Goal: Task Accomplishment & Management: Manage account settings

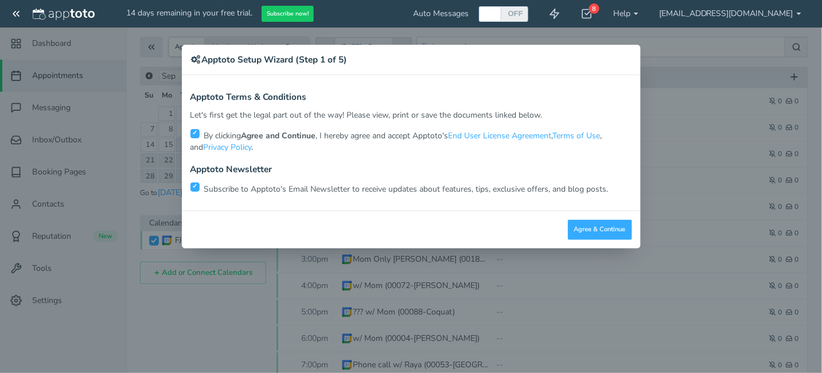
scroll to position [33, 0]
click at [594, 229] on button "Agree & Continue" at bounding box center [600, 230] width 64 height 20
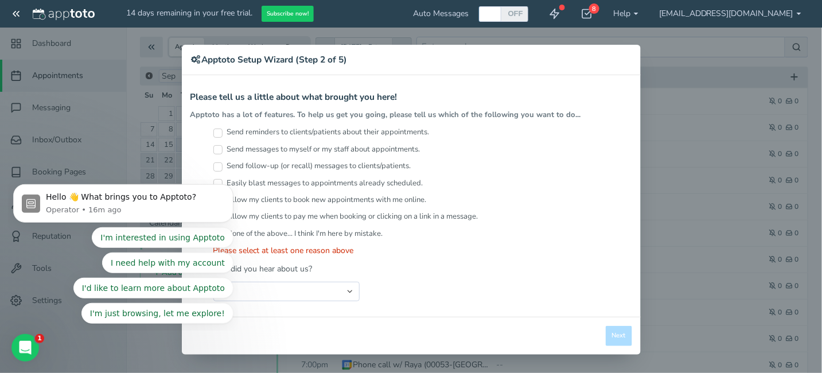
scroll to position [0, 0]
click at [220, 131] on input "Send reminders to clients/patients about their appointments." at bounding box center [217, 133] width 9 height 9
checkbox input "true"
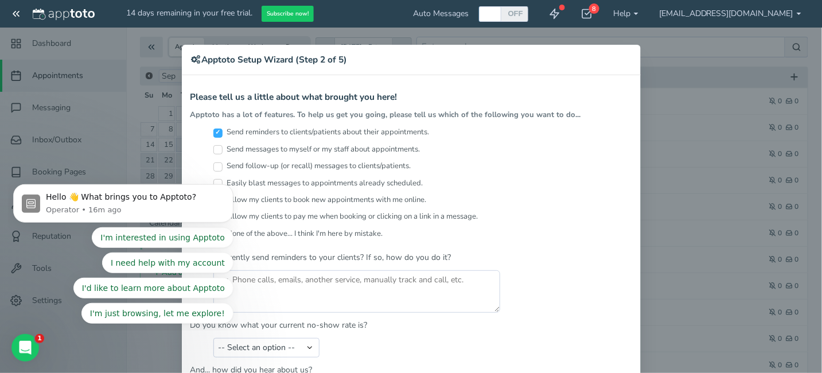
click at [214, 149] on input "Send messages to myself or my staff about appointments." at bounding box center [217, 149] width 9 height 9
checkbox input "true"
click at [228, 188] on icon "Dismiss notification" at bounding box center [230, 187] width 6 height 6
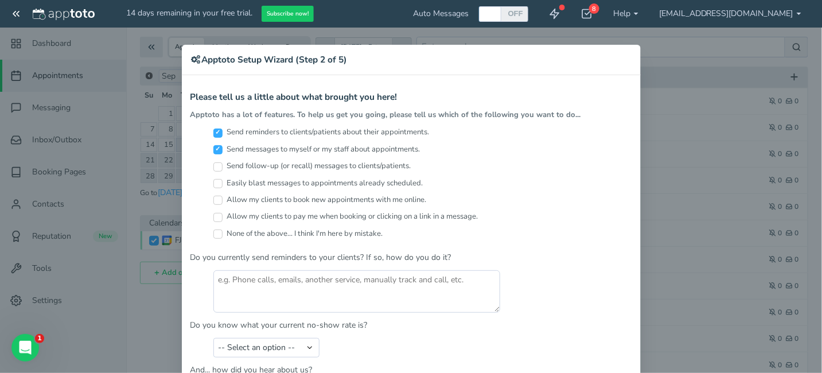
click at [215, 181] on input "Easily blast messages to appointments already scheduled." at bounding box center [217, 183] width 9 height 9
checkbox input "true"
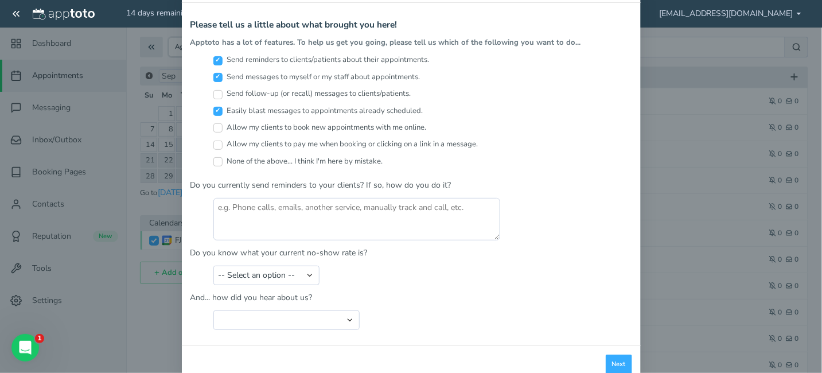
scroll to position [98, 0]
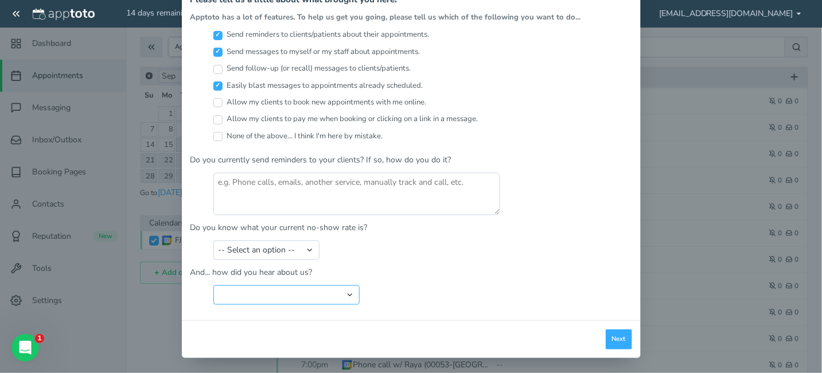
click at [349, 292] on select "Search Engine (Google, Yahoo, Bing, etc.) Search Engine Advertisement Blog Post…" at bounding box center [286, 295] width 146 height 20
select select "string:Search Engine (Google, Yahoo, Bing, etc.)"
click at [213, 285] on select "Search Engine (Google, Yahoo, Bing, etc.) Search Engine Advertisement Blog Post…" at bounding box center [286, 295] width 146 height 20
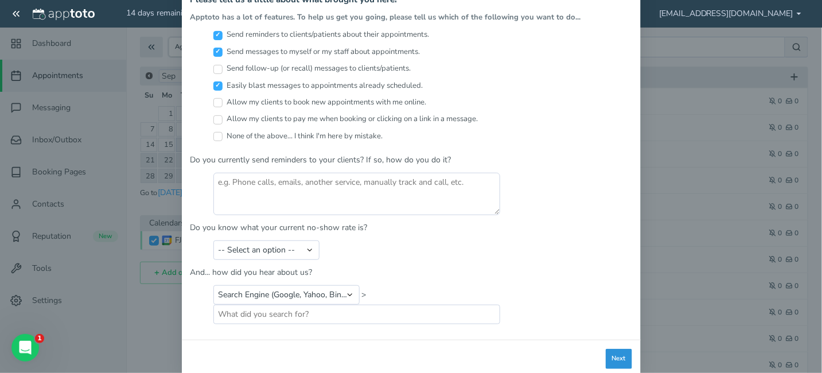
click at [614, 355] on button "Next" at bounding box center [619, 359] width 26 height 20
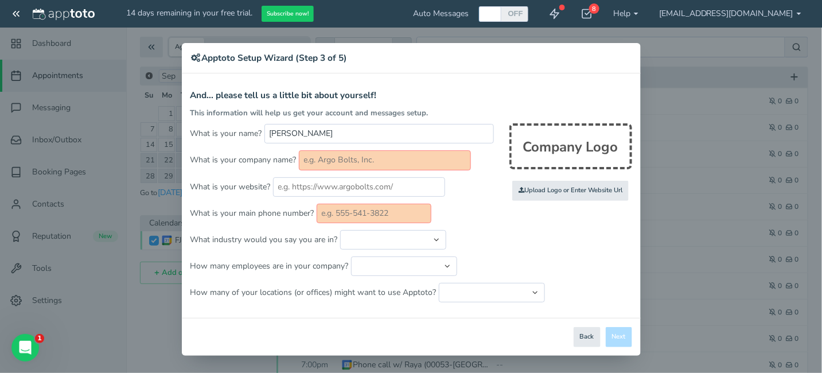
scroll to position [0, 0]
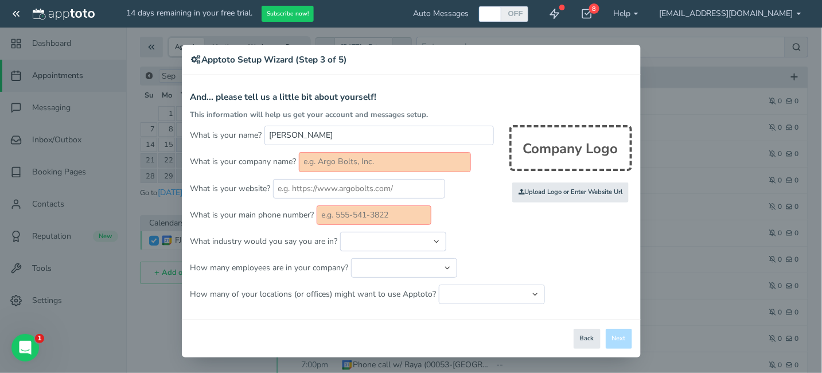
click at [433, 161] on input "text" at bounding box center [385, 162] width 172 height 20
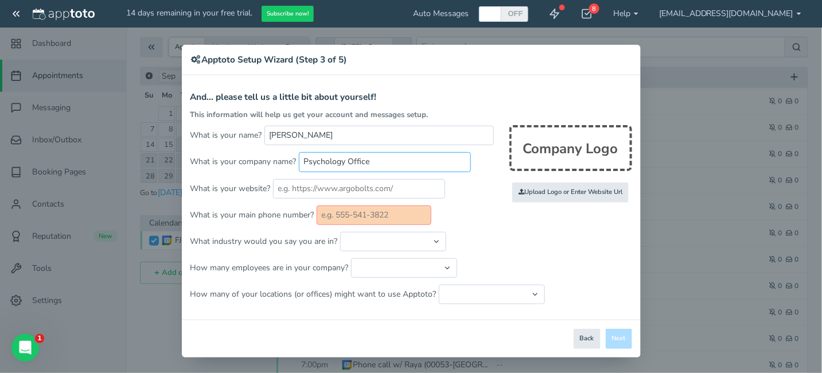
type input "Psychology Office"
click at [480, 195] on p "What is your website?" at bounding box center [411, 189] width 442 height 20
click at [401, 209] on input "text" at bounding box center [374, 215] width 115 height 20
type input "[PHONE_NUMBER]"
click at [584, 99] on h4 "And... please tell us a little bit about yourself!" at bounding box center [411, 97] width 442 height 10
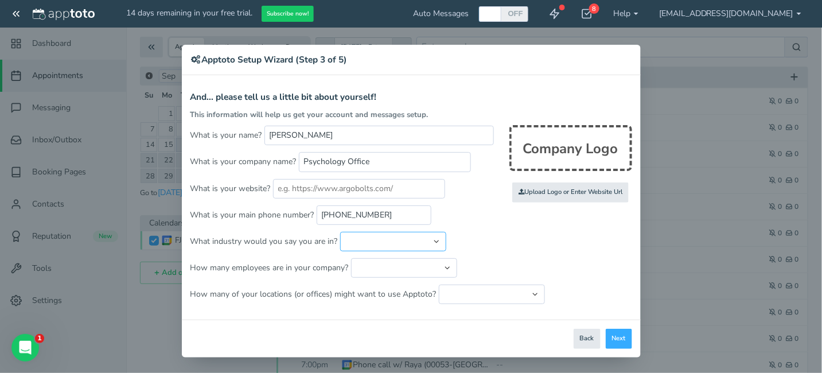
click at [383, 241] on select "Automotive Cleaning Services Consulting Education - Classroom Education - Admis…" at bounding box center [393, 242] width 106 height 20
select select "string:Healthcare - Counseling & Therapy"
click at [340, 232] on select "Automotive Cleaning Services Consulting Education - Classroom Education - Admis…" at bounding box center [393, 242] width 106 height 20
click at [375, 266] on select "Just me 1 to 5 6 to 10 11 to 25 26 to 50 51 to 100 101 to 500 501 to 1000 More …" at bounding box center [404, 268] width 106 height 20
select select "string:1..5"
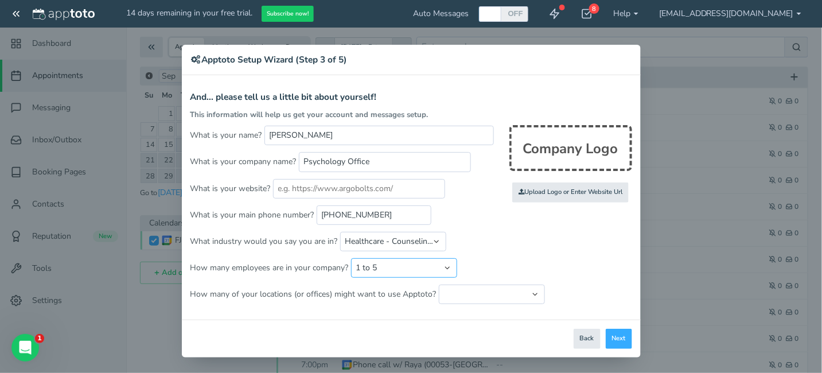
click at [351, 258] on select "Just me 1 to 5 6 to 10 11 to 25 26 to 50 51 to 100 101 to 500 501 to 1000 More …" at bounding box center [404, 268] width 106 height 20
click at [530, 296] on select "Just one location 2 3 4 5 6 to 10 11 to 25 26 to 50 More than 50" at bounding box center [492, 295] width 106 height 20
select select "string:1"
click at [439, 285] on select "Just one location 2 3 4 5 6 to 10 11 to 25 26 to 50 More than 50" at bounding box center [492, 295] width 106 height 20
click at [613, 337] on button "Next" at bounding box center [619, 339] width 26 height 20
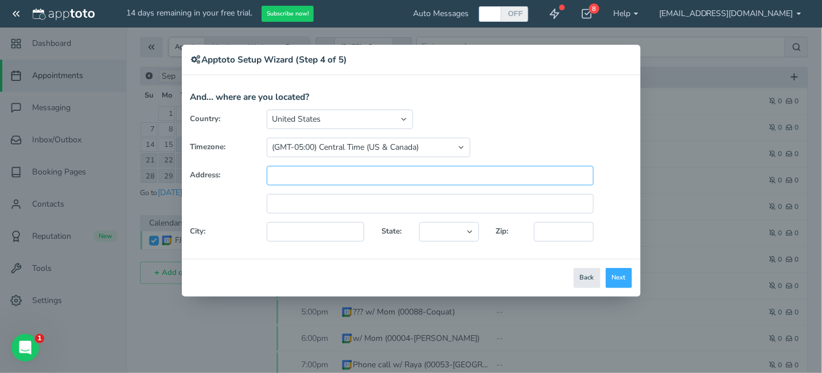
click at [295, 177] on input "text" at bounding box center [430, 176] width 327 height 20
select select
type input "[STREET_ADDRESS][PERSON_NAME]"
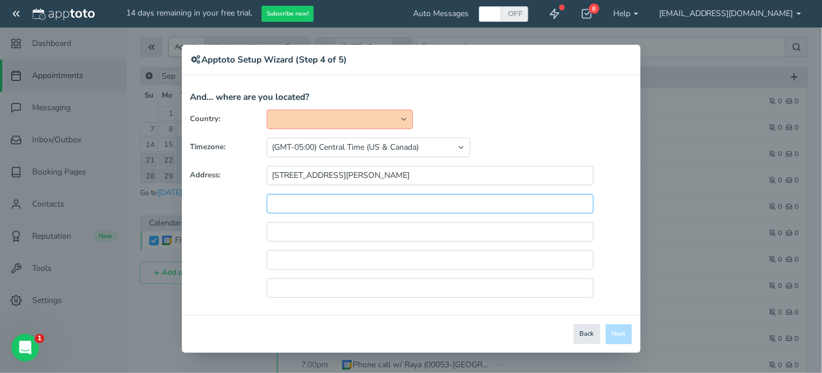
click at [418, 199] on input "text" at bounding box center [430, 204] width 327 height 20
type input "Suite 215"
click at [219, 209] on div "Suite 215" at bounding box center [411, 204] width 459 height 20
click at [316, 234] on input "text" at bounding box center [430, 232] width 327 height 20
type input "[GEOGRAPHIC_DATA][US_STATE]"
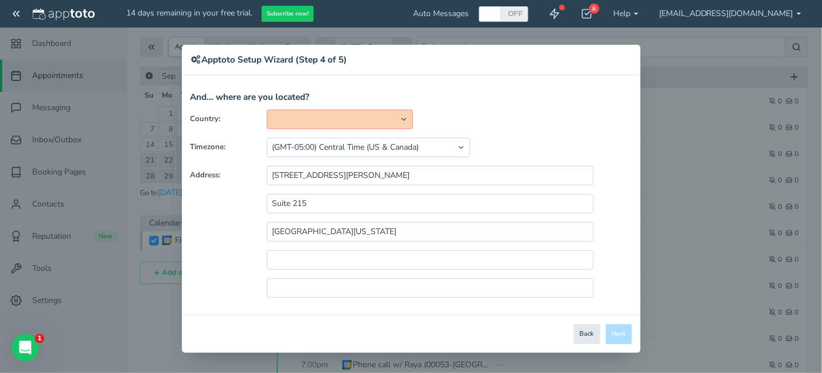
click at [402, 114] on select "[GEOGRAPHIC_DATA] [GEOGRAPHIC_DATA] [GEOGRAPHIC_DATA] [GEOGRAPHIC_DATA] [GEOGRA…" at bounding box center [340, 120] width 146 height 20
select select "string:[GEOGRAPHIC_DATA]"
click at [267, 110] on select "[GEOGRAPHIC_DATA] [GEOGRAPHIC_DATA] [GEOGRAPHIC_DATA] [GEOGRAPHIC_DATA] [GEOGRA…" at bounding box center [340, 120] width 146 height 20
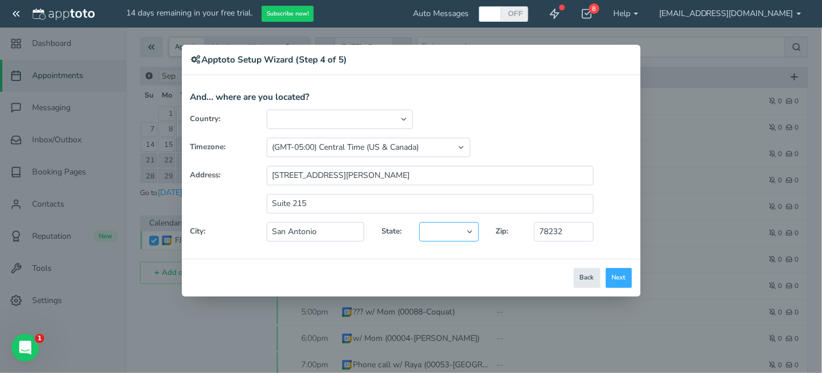
click at [447, 227] on select "[US_STATE] [US_STATE] [US_STATE] [US_STATE] [US_STATE] [US_STATE] [US_STATE] [U…" at bounding box center [448, 232] width 59 height 20
select select "string:[GEOGRAPHIC_DATA]"
click at [419, 222] on select "[US_STATE] [US_STATE] [US_STATE] [US_STATE] [US_STATE] [US_STATE] [US_STATE] [U…" at bounding box center [448, 232] width 59 height 20
click at [616, 273] on button "Next" at bounding box center [619, 278] width 26 height 20
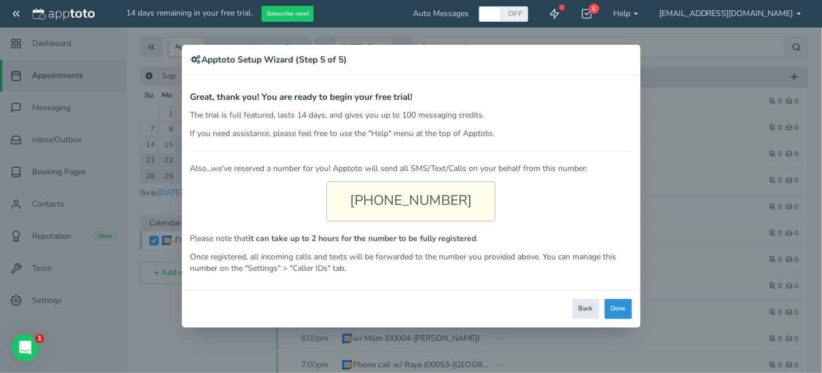
click at [613, 303] on button "Done" at bounding box center [619, 309] width 28 height 20
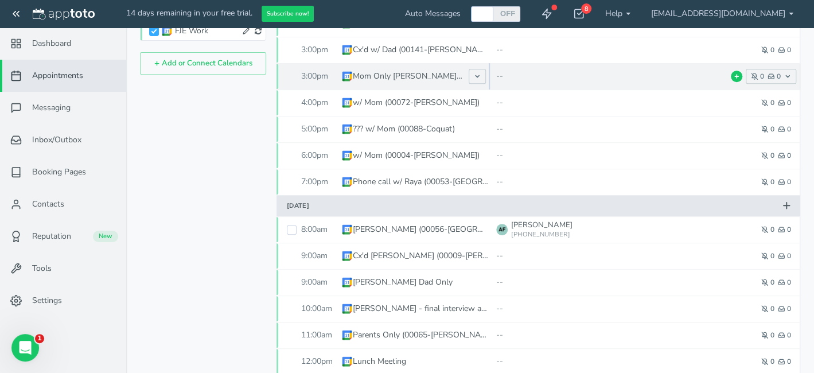
scroll to position [267, 0]
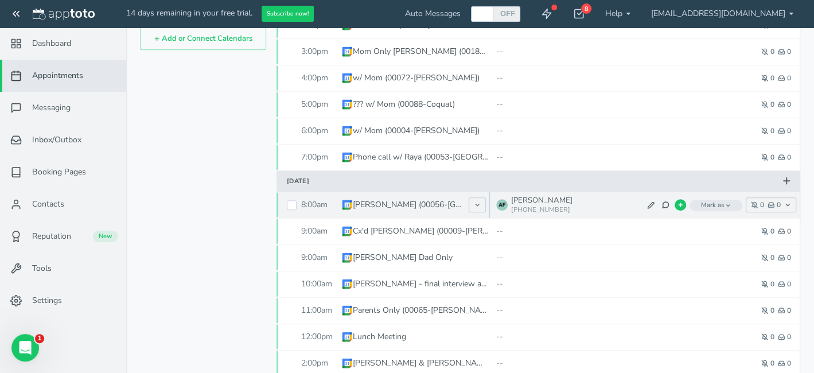
click at [728, 204] on icon "button" at bounding box center [728, 206] width 6 height 6
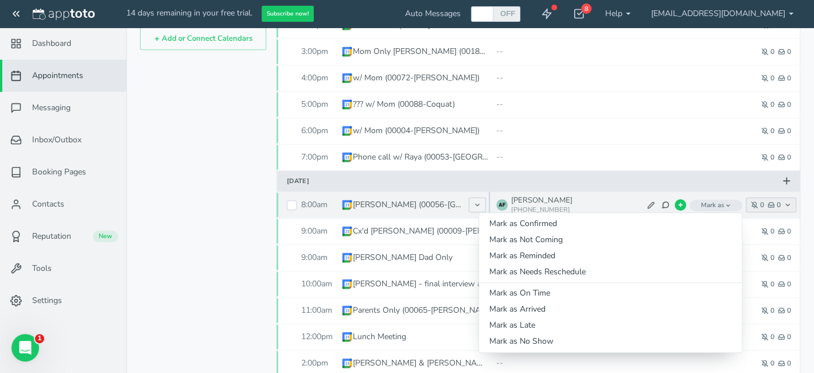
click at [787, 204] on icon "button" at bounding box center [787, 204] width 7 height 7
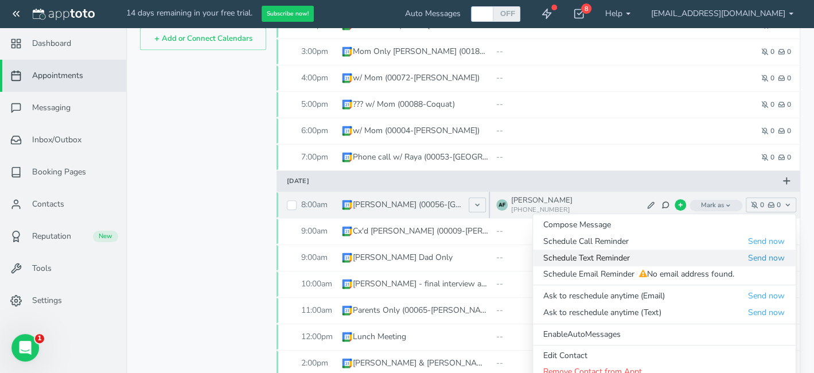
click at [766, 256] on button "Send now" at bounding box center [767, 258] width 38 height 12
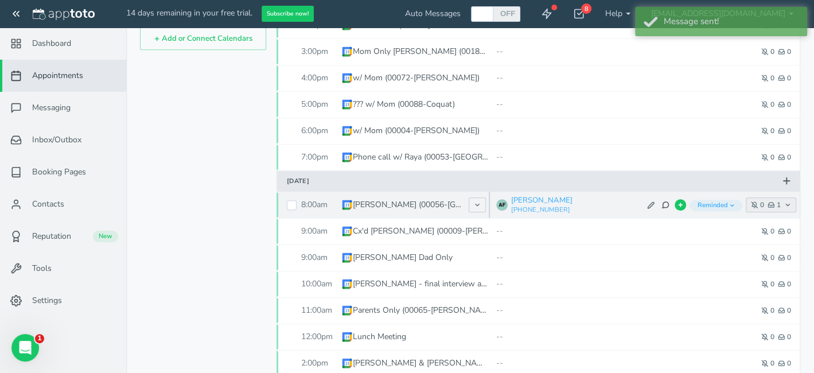
click at [790, 203] on icon "button" at bounding box center [787, 204] width 7 height 7
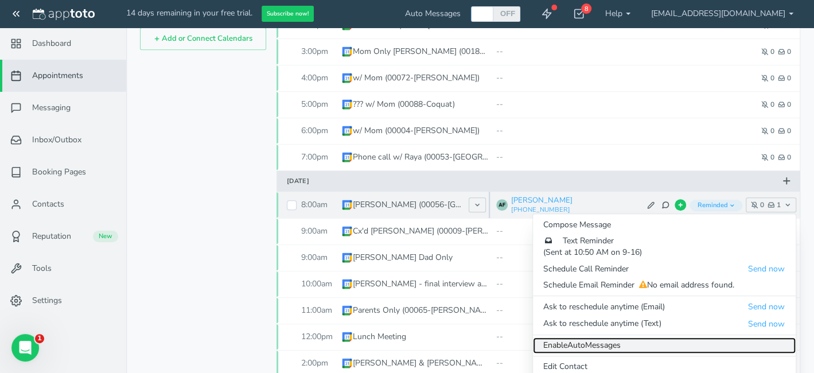
click at [664, 347] on link "Enable Auto Messages" at bounding box center [664, 345] width 263 height 16
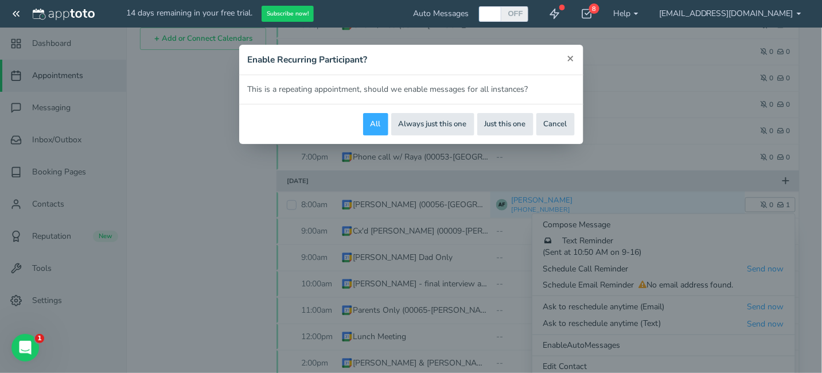
click at [573, 59] on button "×" at bounding box center [570, 58] width 7 height 12
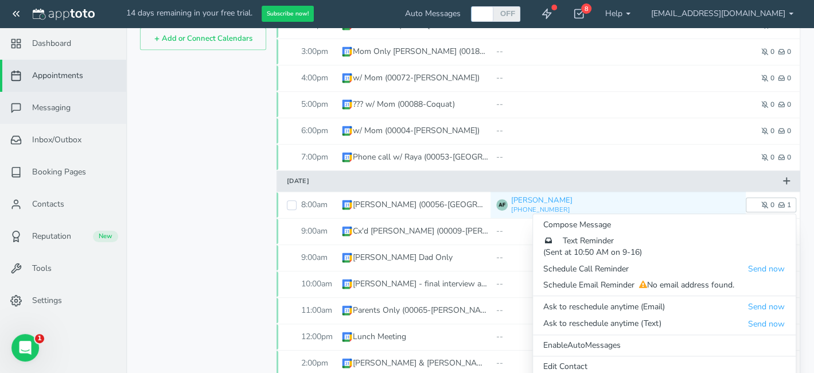
click at [61, 116] on link "Messaging" at bounding box center [63, 108] width 126 height 32
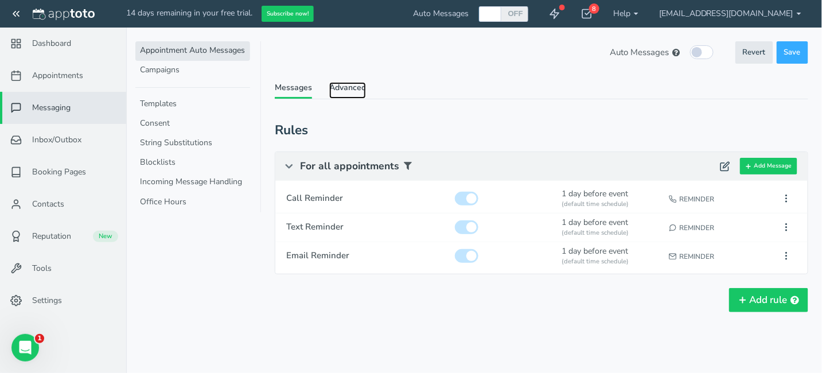
click at [344, 87] on link "Advanced" at bounding box center [347, 90] width 37 height 17
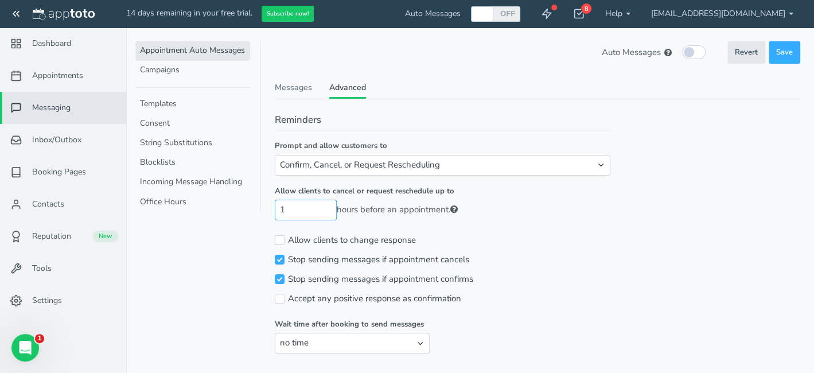
click at [329, 204] on input "1" at bounding box center [306, 210] width 62 height 20
drag, startPoint x: 305, startPoint y: 208, endPoint x: 277, endPoint y: 207, distance: 28.7
click at [277, 207] on input "1" at bounding box center [306, 210] width 62 height 20
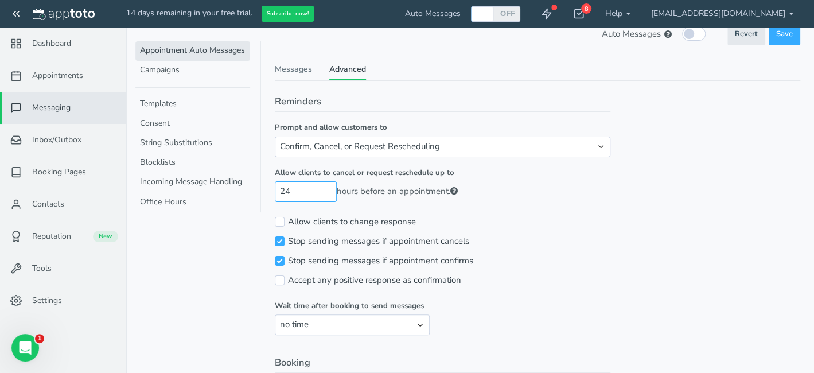
scroll to position [19, 0]
type input "24"
click at [281, 278] on input "Accept any positive response as confirmation" at bounding box center [280, 280] width 10 height 10
checkbox input "true"
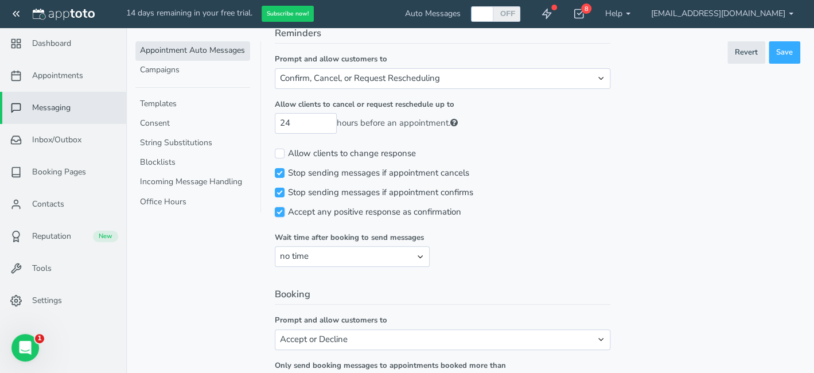
scroll to position [95, 0]
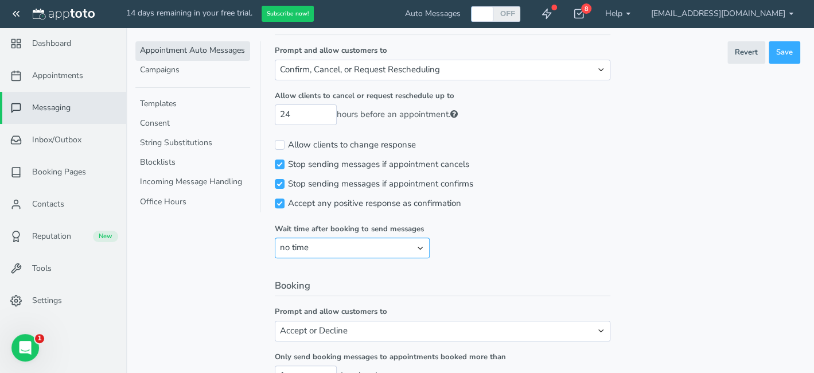
click at [420, 246] on select "no time 1 hour 1 day 2 days" at bounding box center [352, 248] width 155 height 20
click at [470, 241] on fieldset "Reminders Prompt and allow customers to Confirm, Cancel, or Request Reschedulin…" at bounding box center [443, 138] width 336 height 240
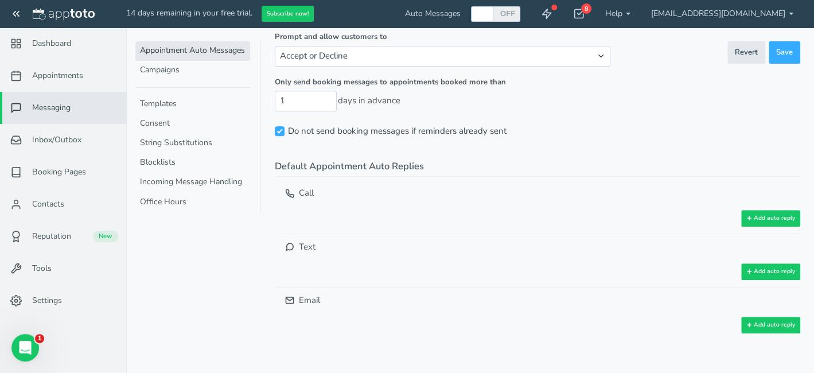
scroll to position [383, 0]
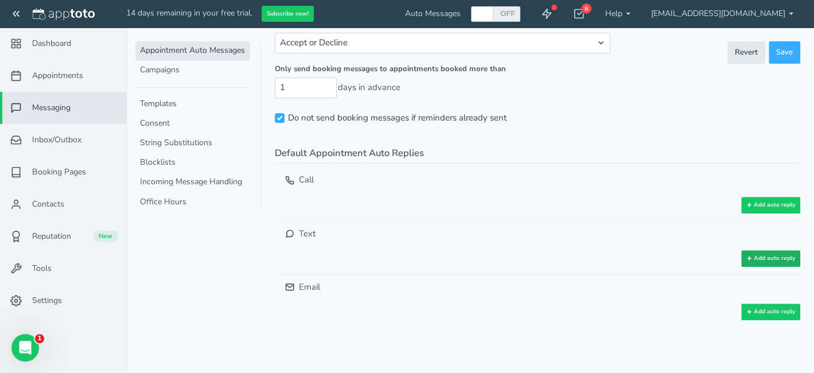
click at [775, 257] on button "Add auto reply" at bounding box center [770, 258] width 59 height 17
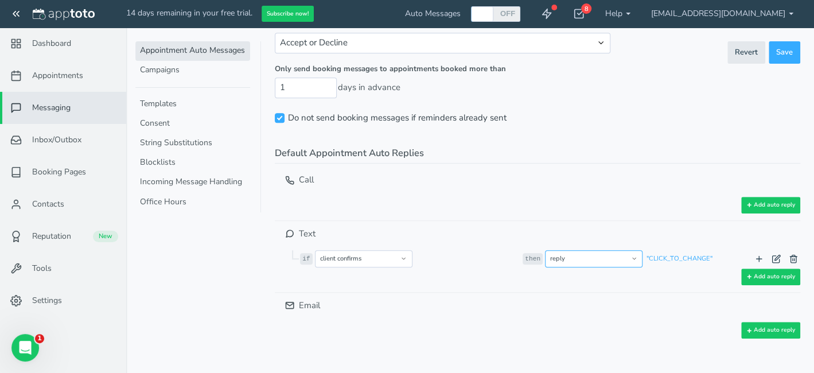
click at [632, 256] on select "reply opt into reminders opt out of reminders opt into marketing messages opt o…" at bounding box center [594, 258] width 98 height 17
click at [689, 292] on div "Email" at bounding box center [538, 307] width 526 height 30
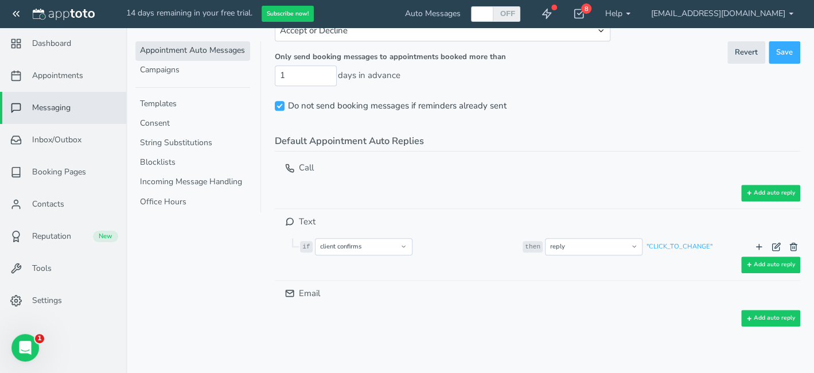
scroll to position [402, 0]
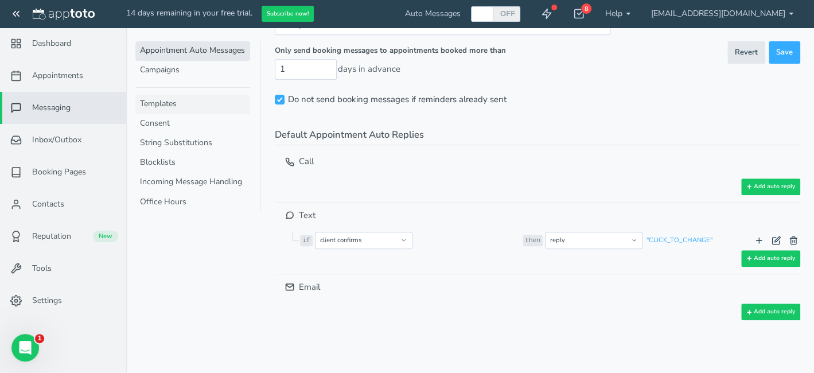
click at [167, 103] on link "Templates" at bounding box center [192, 105] width 115 height 20
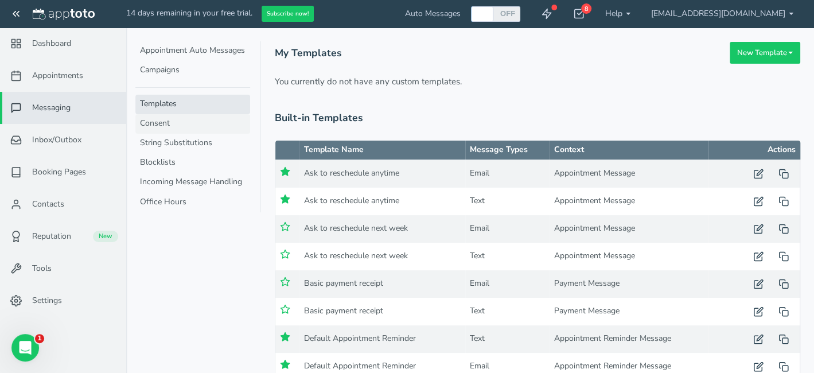
click at [167, 125] on link "Consent" at bounding box center [192, 124] width 115 height 20
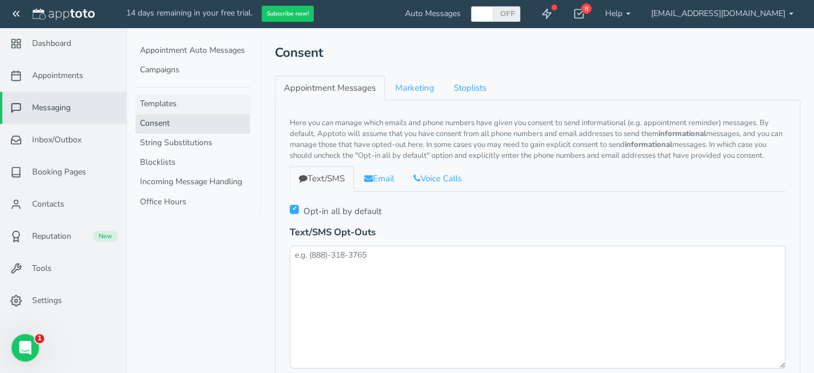
click at [160, 101] on link "Templates" at bounding box center [192, 105] width 115 height 20
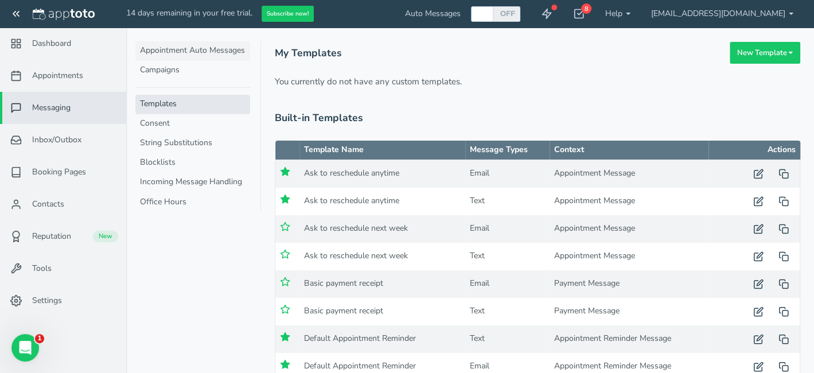
click at [174, 47] on link "Appointment Auto Messages" at bounding box center [192, 51] width 115 height 20
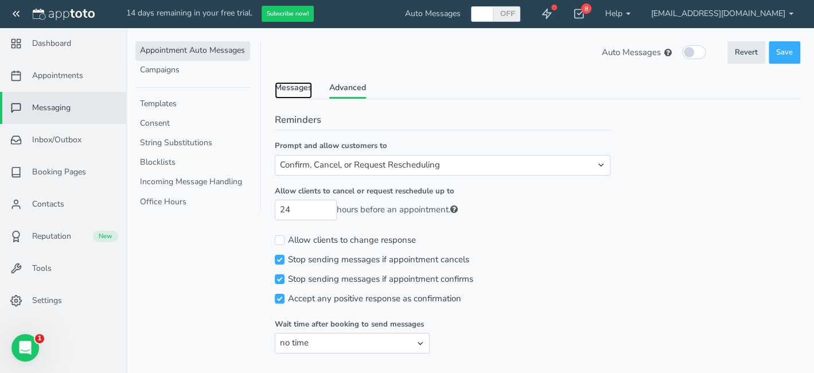
click at [298, 86] on link "Messages" at bounding box center [293, 90] width 37 height 17
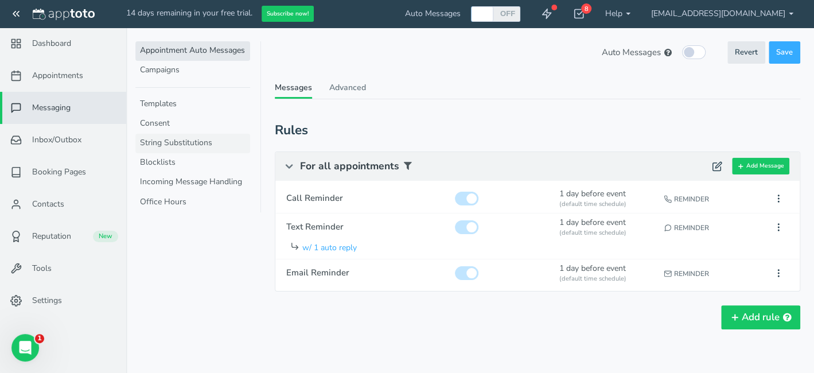
click at [169, 137] on link "String Substitutions" at bounding box center [192, 144] width 115 height 20
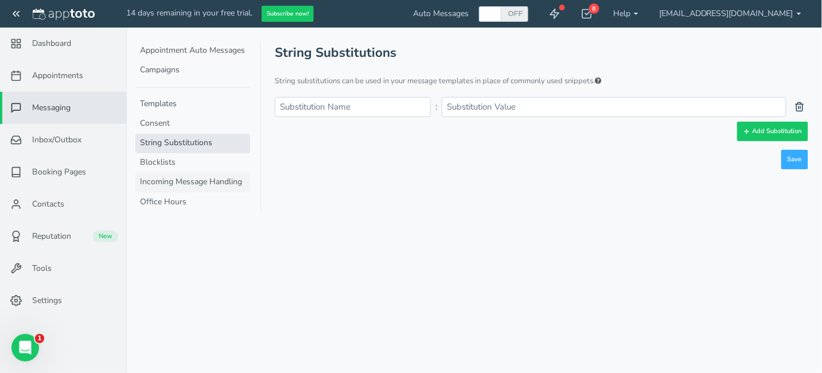
click at [185, 184] on link "Incoming Message Handling" at bounding box center [192, 183] width 115 height 20
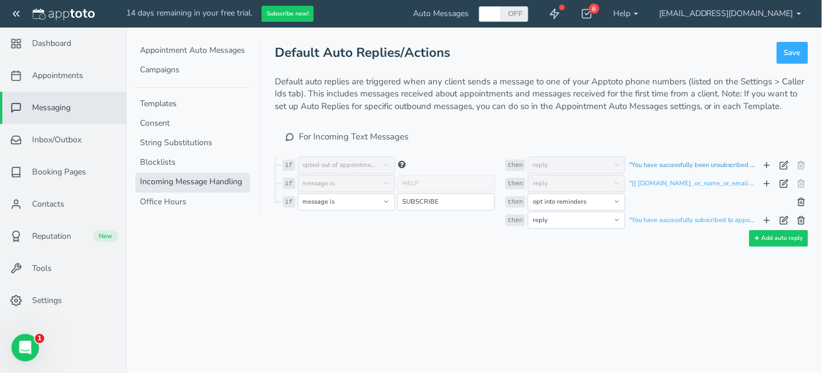
click at [725, 165] on link ""You have successfully been unsubscribed from {{ [DOMAIN_NAME]_or_name_or_email…" at bounding box center [693, 165] width 128 height 9
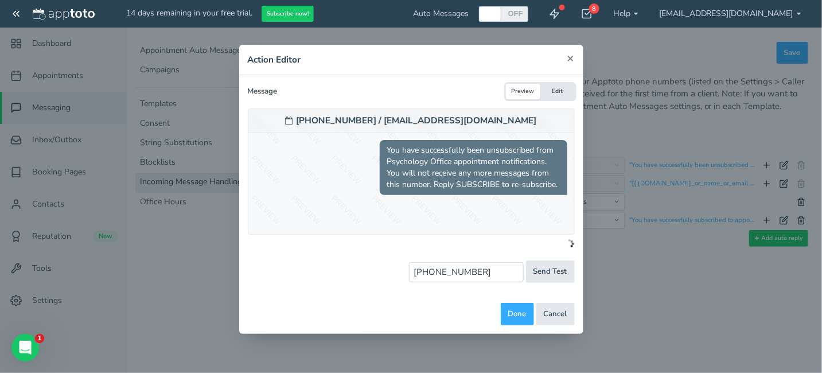
click at [573, 54] on span "×" at bounding box center [570, 58] width 7 height 16
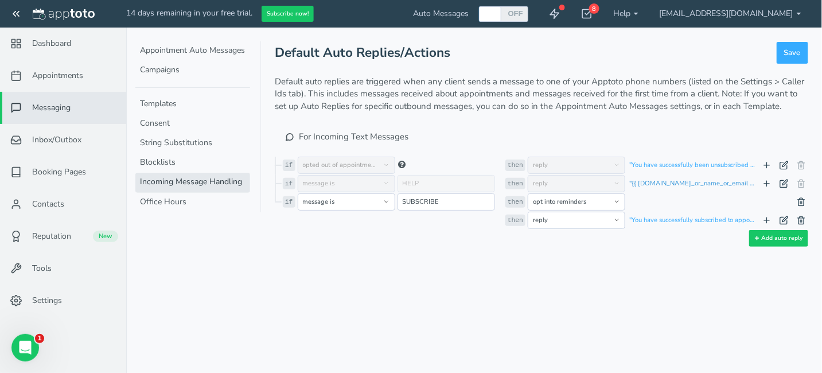
click at [716, 182] on link ""{{ [DOMAIN_NAME]_or_name_or_email }}: To opt-out, reply STOP"" at bounding box center [693, 183] width 128 height 9
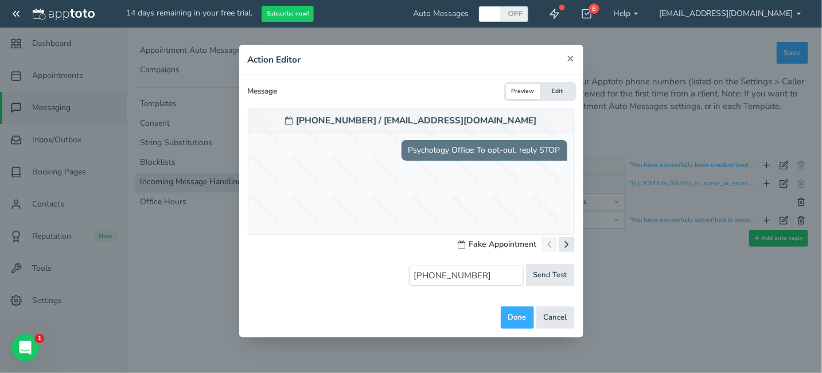
click at [573, 58] on span "×" at bounding box center [570, 58] width 7 height 16
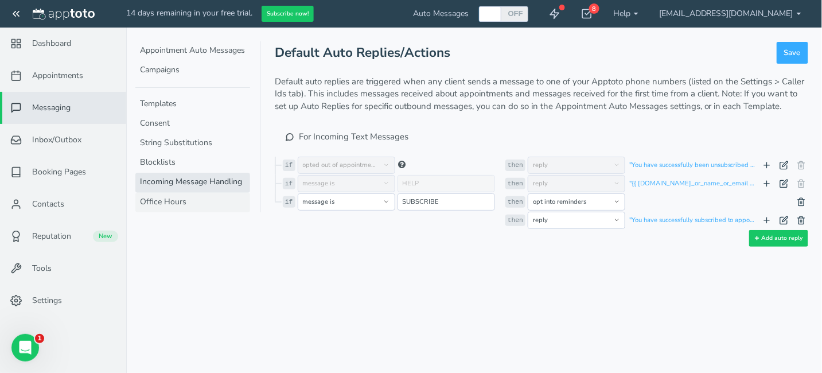
click at [147, 201] on link "Office Hours" at bounding box center [192, 203] width 115 height 20
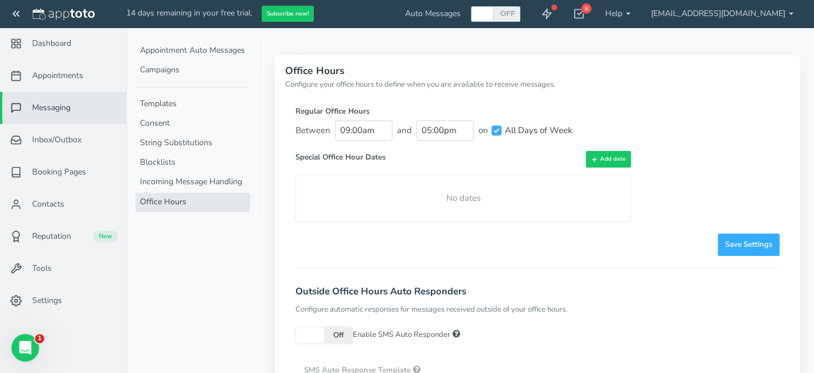
click at [497, 133] on input "All Days of Week" at bounding box center [497, 131] width 10 height 10
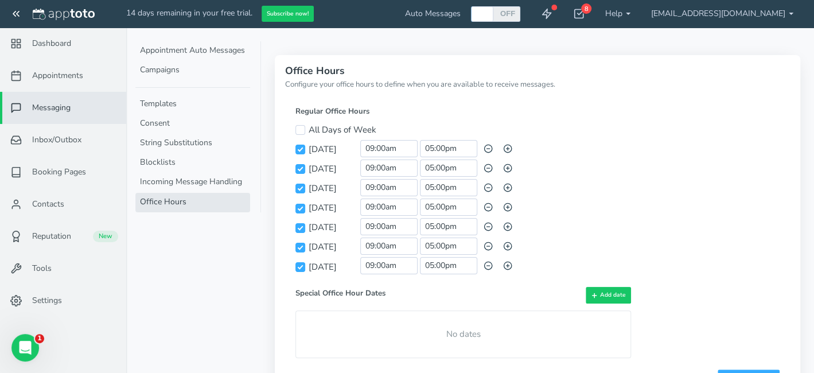
checkbox input "false"
click at [301, 151] on input "[DATE]" at bounding box center [300, 150] width 10 height 10
checkbox input "false"
click at [301, 267] on input "[DATE]" at bounding box center [300, 267] width 10 height 10
click at [302, 265] on input "[DATE]" at bounding box center [300, 267] width 10 height 10
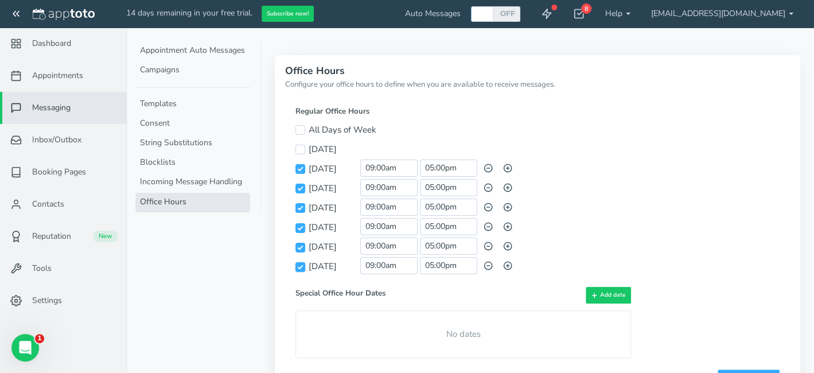
click at [302, 265] on input "[DATE]" at bounding box center [300, 267] width 10 height 10
checkbox input "false"
click at [465, 224] on input "05:00pm" at bounding box center [448, 226] width 57 height 17
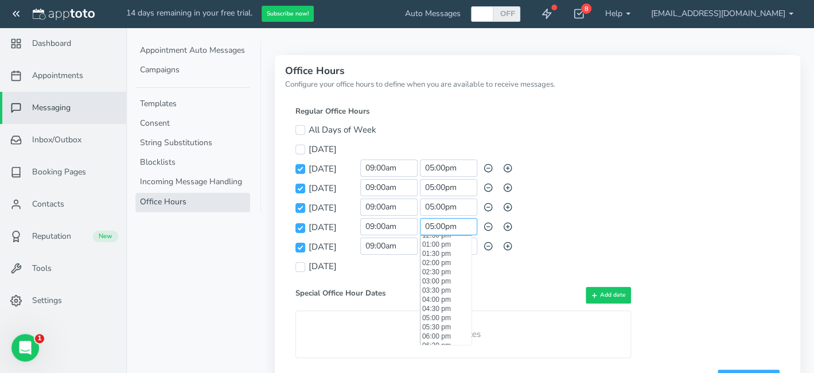
scroll to position [216, 0]
click at [448, 247] on li "12:00 pm" at bounding box center [446, 244] width 50 height 9
type input "12:00 pm"
click at [518, 291] on div "Special Office Hour Dates Add date" at bounding box center [463, 295] width 336 height 17
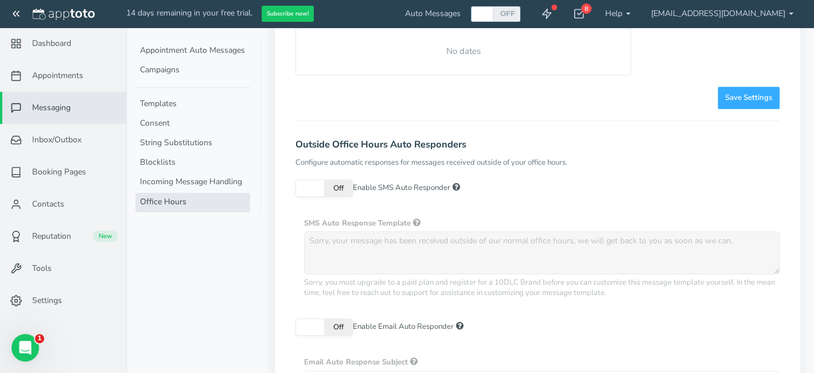
scroll to position [287, 0]
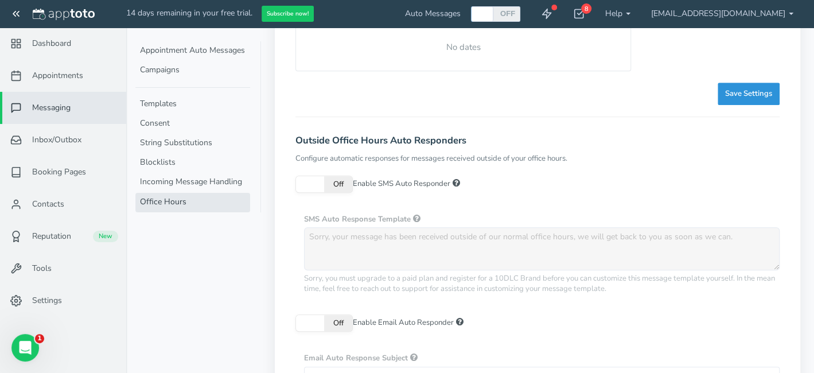
click at [741, 86] on button "Save Settings" at bounding box center [749, 94] width 62 height 22
click at [491, 176] on div "On Off Enable SMS Auto Responder" at bounding box center [537, 186] width 484 height 20
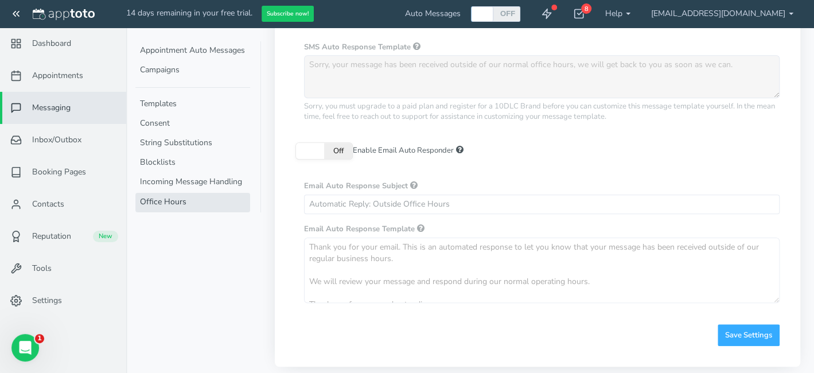
scroll to position [462, 0]
click at [744, 333] on button "Save Settings" at bounding box center [749, 332] width 62 height 22
click at [63, 139] on span "Inbox/Outbox" at bounding box center [56, 139] width 49 height 11
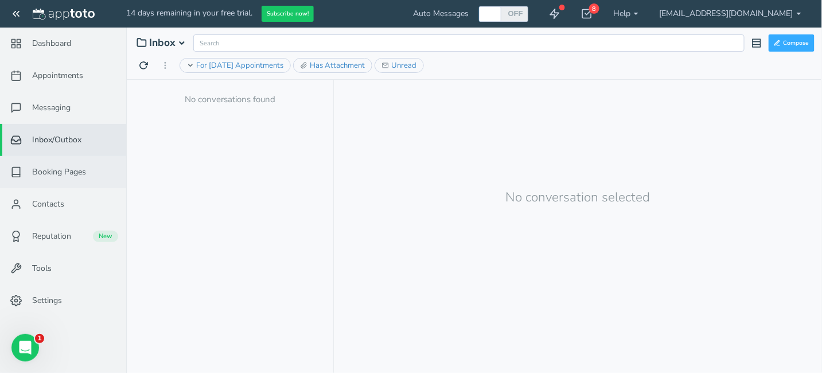
click at [56, 171] on span "Booking Pages" at bounding box center [59, 171] width 54 height 11
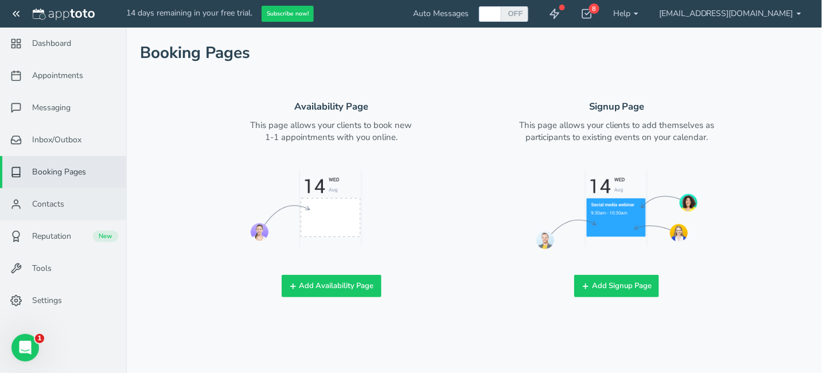
click at [52, 207] on span "Contacts" at bounding box center [48, 204] width 32 height 11
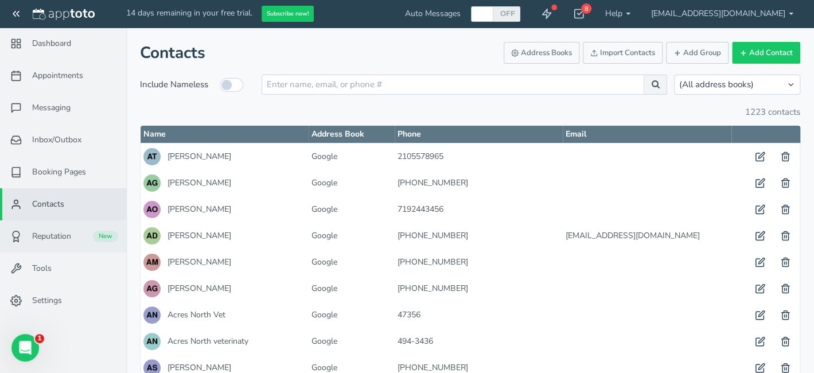
click at [60, 239] on span "Reputation" at bounding box center [51, 236] width 39 height 11
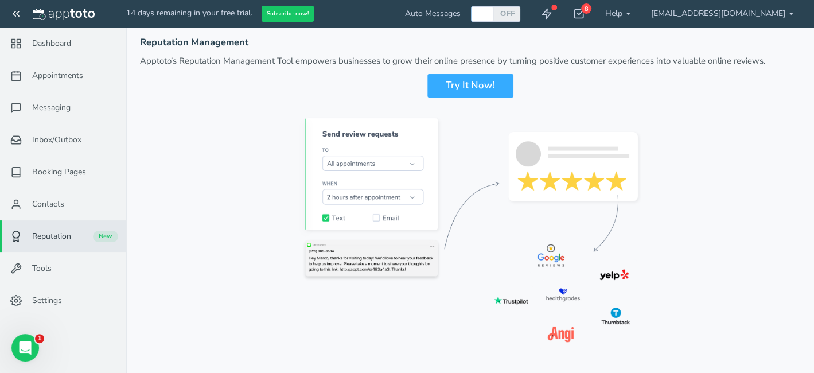
scroll to position [6, 0]
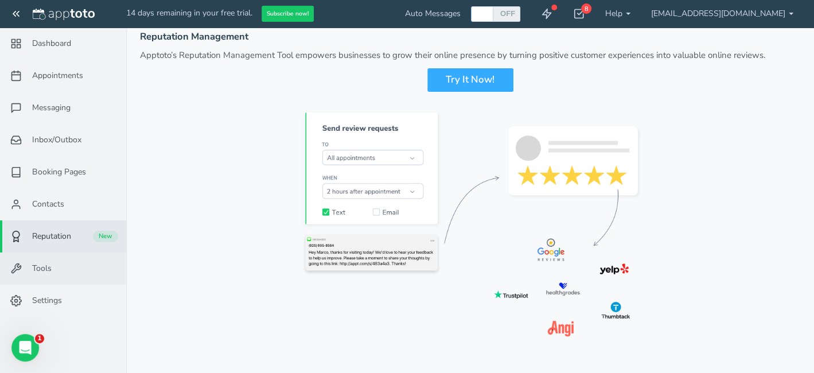
click at [59, 267] on link "Tools" at bounding box center [63, 268] width 126 height 32
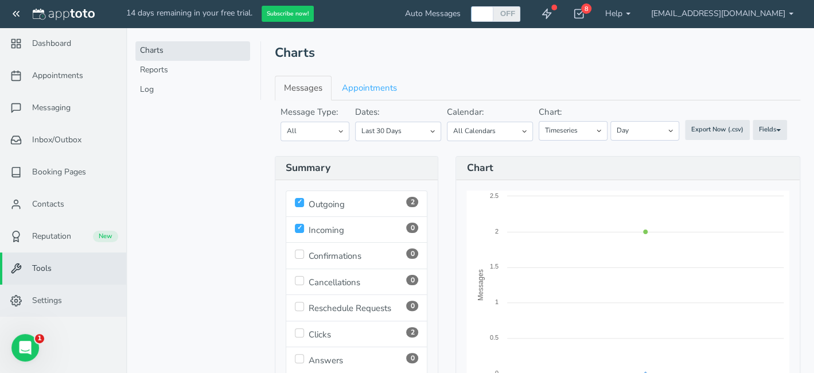
click at [60, 296] on span "Settings" at bounding box center [47, 300] width 30 height 11
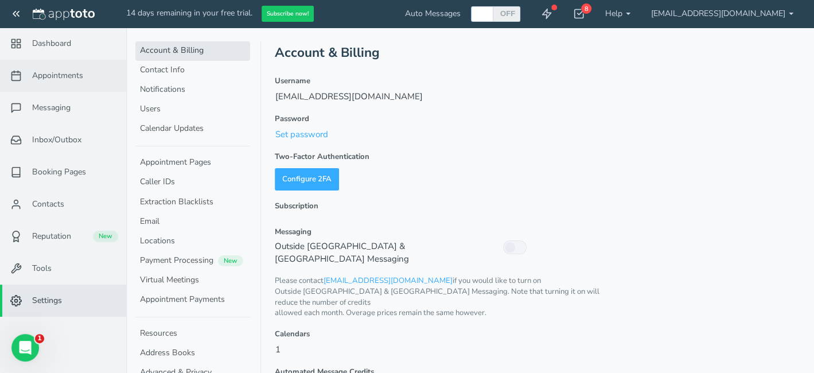
click at [65, 75] on span "Appointments" at bounding box center [57, 75] width 51 height 11
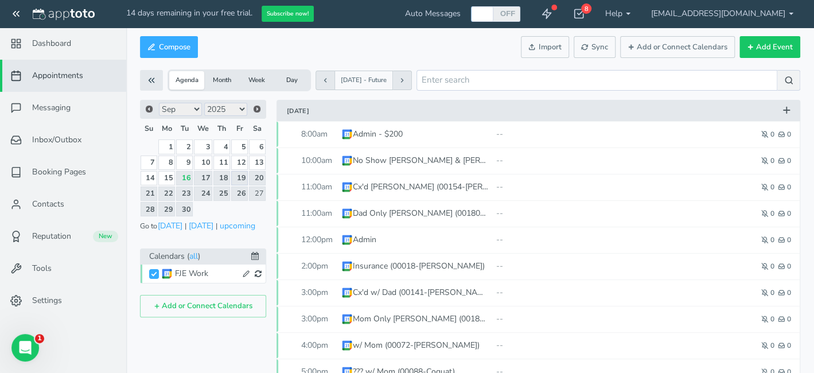
click at [242, 175] on link "19" at bounding box center [239, 178] width 17 height 14
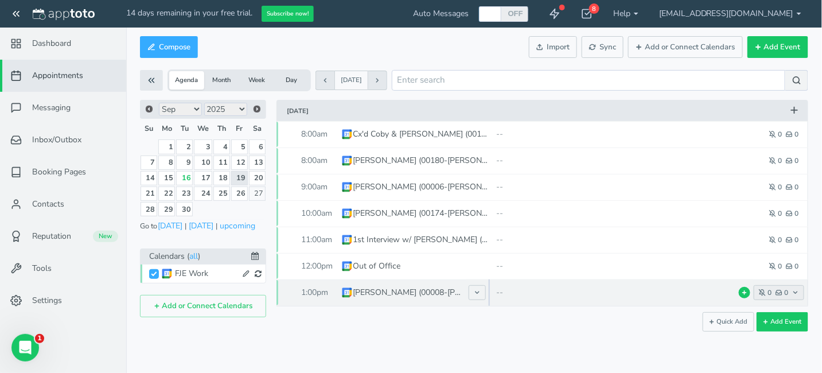
click at [761, 293] on icon "button" at bounding box center [762, 292] width 7 height 7
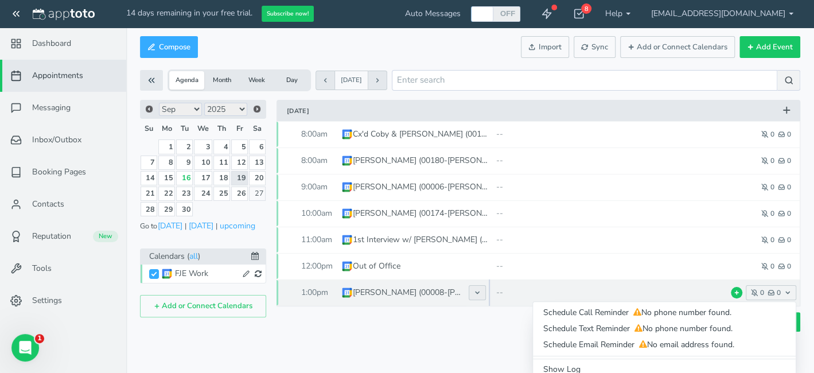
click at [477, 293] on use at bounding box center [477, 293] width 3 height 2
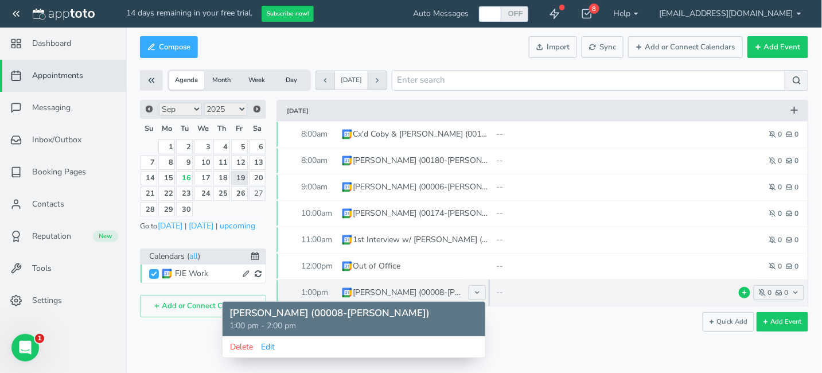
click at [271, 347] on button "Edit" at bounding box center [267, 347] width 15 height 12
type input "[PERSON_NAME] (00008-[PERSON_NAME])"
type input "[DATE]"
type input "1:00pm"
type input "[DATE]"
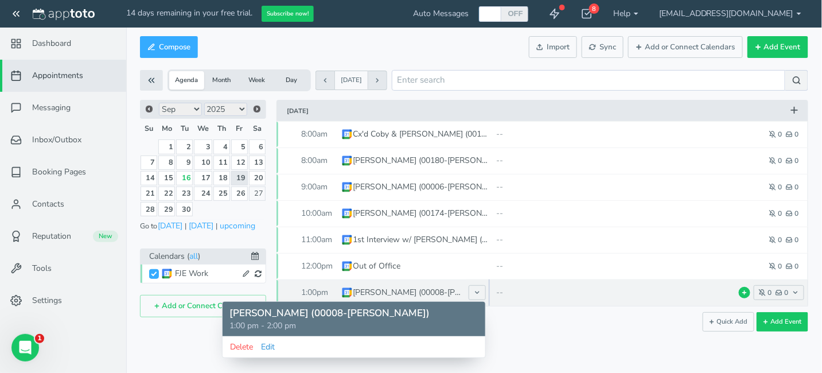
type input "2:00pm"
select select "string:America/Chicago"
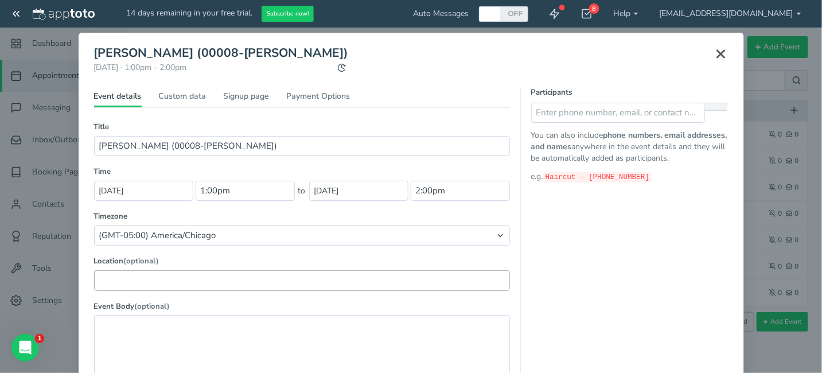
scroll to position [19, 0]
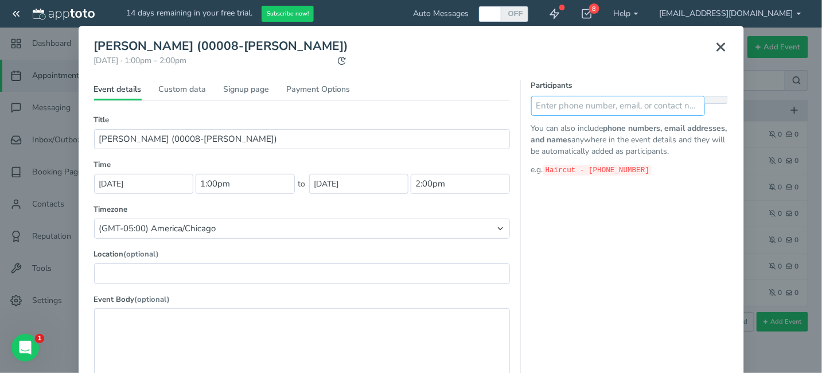
click at [567, 104] on input "text" at bounding box center [618, 106] width 174 height 20
type input "210-445-8829"
click at [713, 108] on icon at bounding box center [717, 106] width 8 height 8
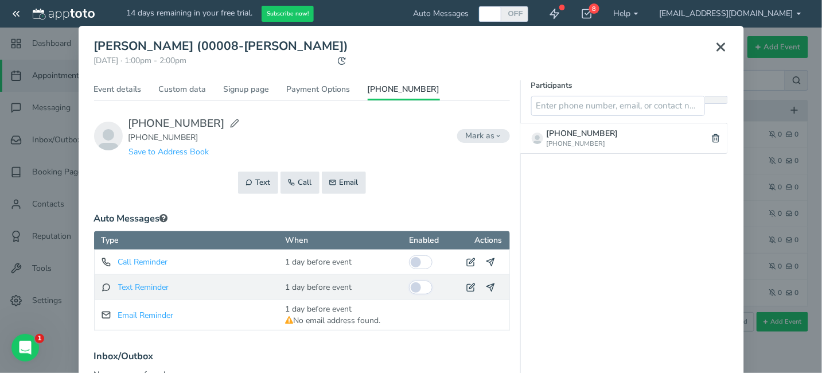
click at [413, 284] on input "checkbox" at bounding box center [421, 288] width 24 height 14
click at [466, 288] on icon at bounding box center [470, 287] width 9 height 9
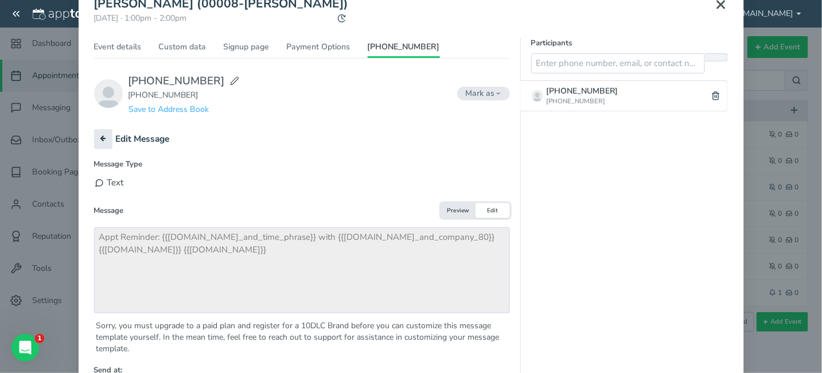
scroll to position [76, 0]
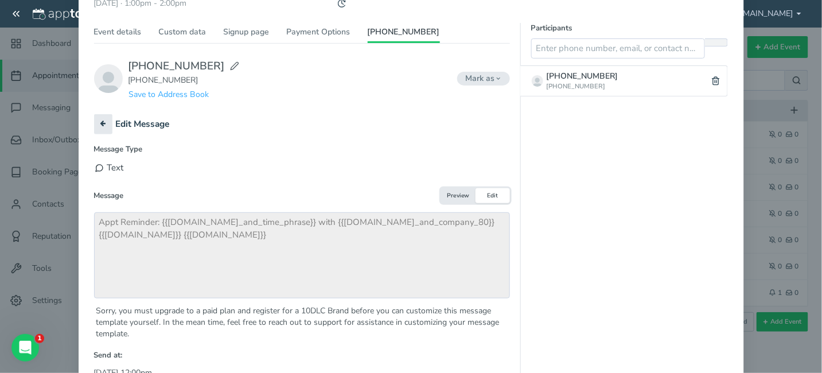
click at [447, 197] on button "Preview" at bounding box center [458, 195] width 34 height 15
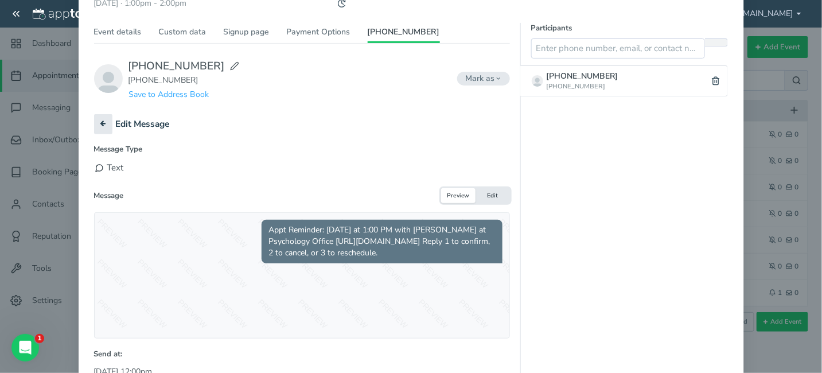
click at [379, 184] on div "Template Custom Message Type Text Subject Message Preview Edit" at bounding box center [302, 241] width 416 height 195
click at [100, 121] on icon at bounding box center [103, 123] width 6 height 6
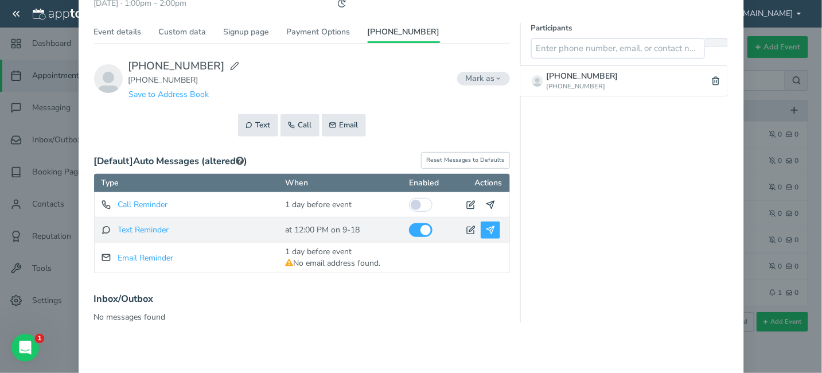
click at [487, 229] on icon at bounding box center [490, 229] width 9 height 9
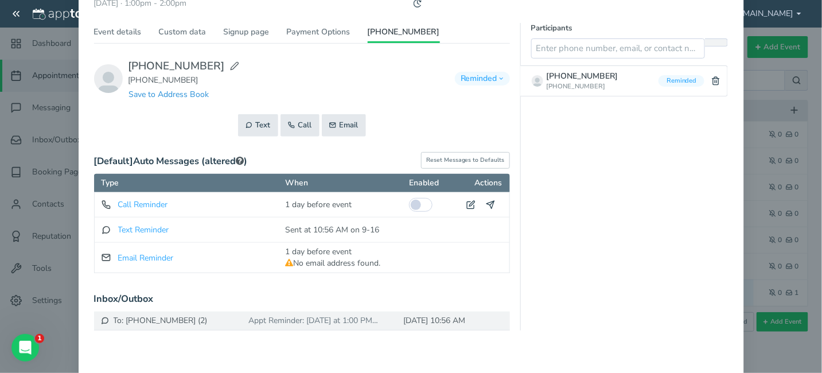
click at [161, 94] on button "Save to Address Book" at bounding box center [169, 94] width 81 height 12
type input "210-445-8829"
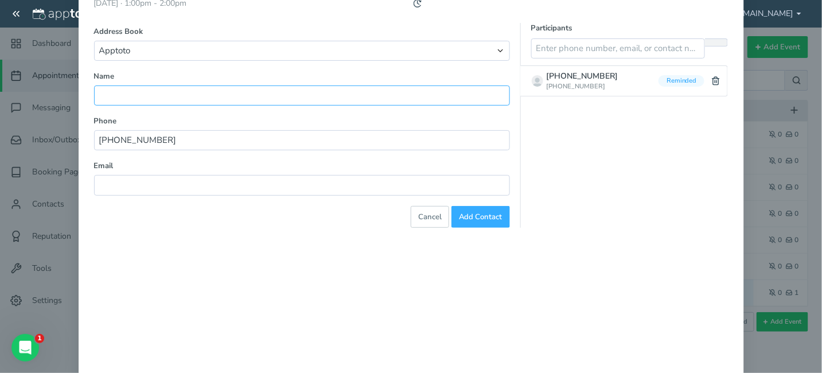
click at [161, 94] on input "text" at bounding box center [302, 95] width 416 height 20
type input "Michael Flores"
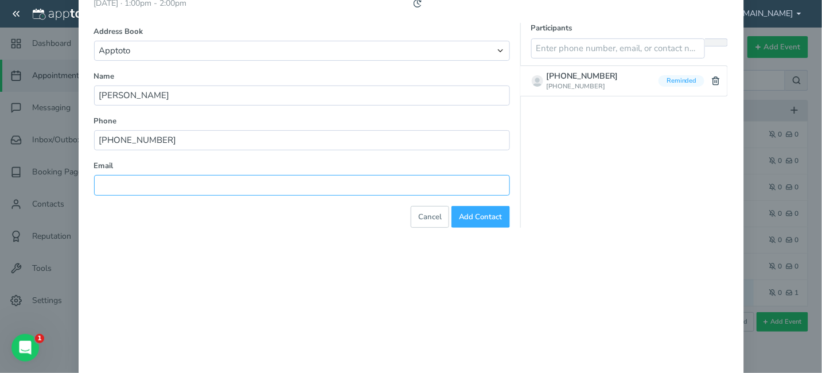
click at [274, 184] on input "text" at bounding box center [302, 185] width 416 height 20
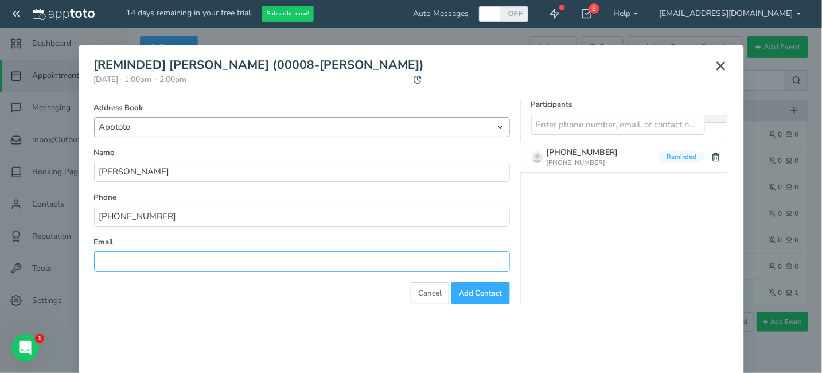
scroll to position [0, 0]
click at [718, 68] on use at bounding box center [721, 66] width 7 height 7
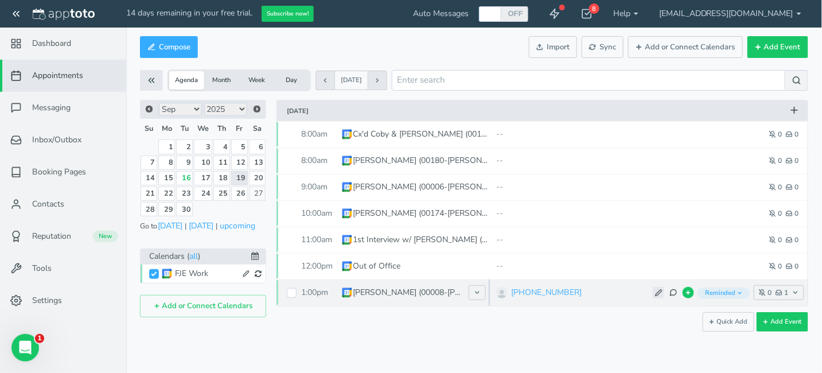
click at [660, 293] on icon at bounding box center [658, 292] width 7 height 7
click at [703, 293] on input "text" at bounding box center [670, 292] width 69 height 17
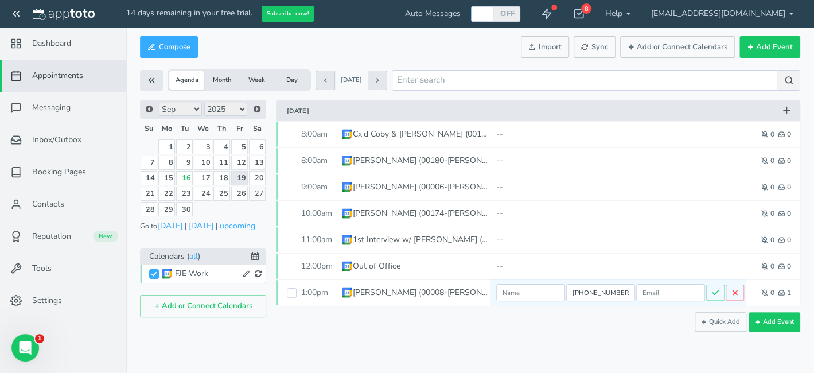
click at [512, 337] on div "Compose Actions Enable Auto Messages Disable Auto Messages Mark as Paid Externa…" at bounding box center [470, 189] width 688 height 312
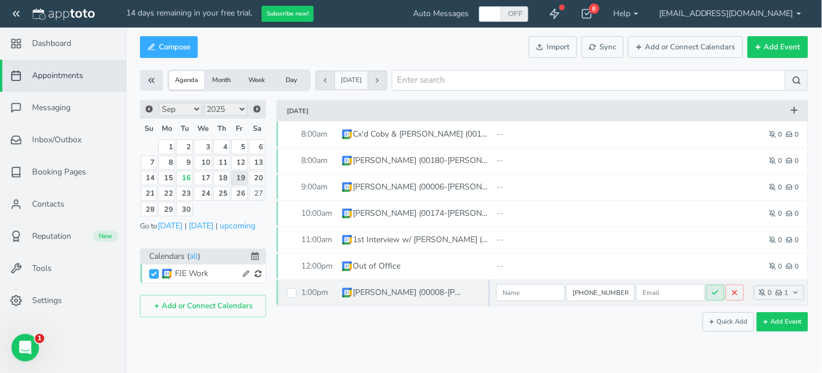
click at [713, 291] on icon at bounding box center [715, 293] width 8 height 8
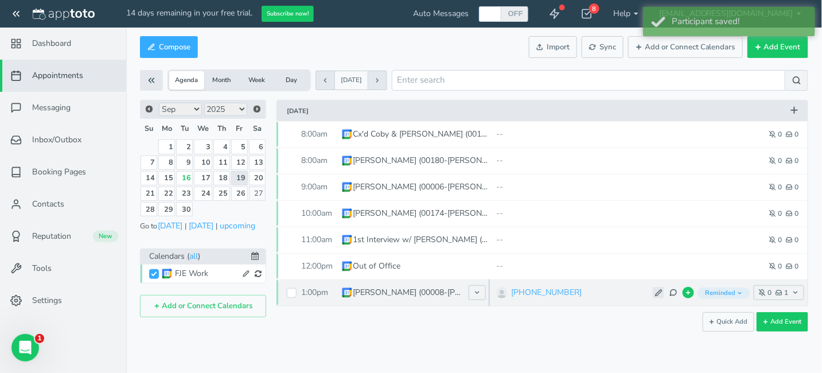
drag, startPoint x: 656, startPoint y: 291, endPoint x: 509, endPoint y: 298, distance: 147.1
click at [656, 290] on icon at bounding box center [658, 292] width 7 height 7
click at [518, 293] on input "text" at bounding box center [530, 292] width 69 height 17
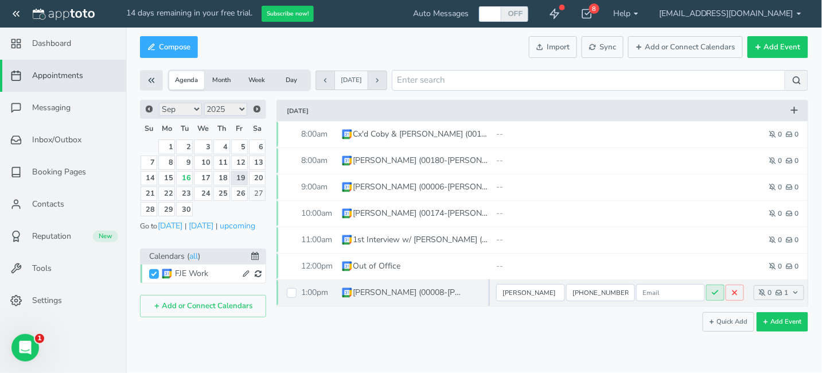
type input "Michael"
click at [718, 289] on icon at bounding box center [715, 293] width 8 height 8
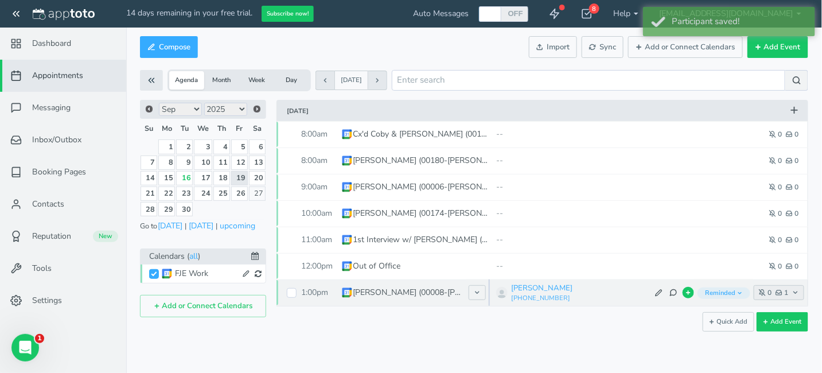
click at [763, 291] on icon "button" at bounding box center [762, 292] width 7 height 7
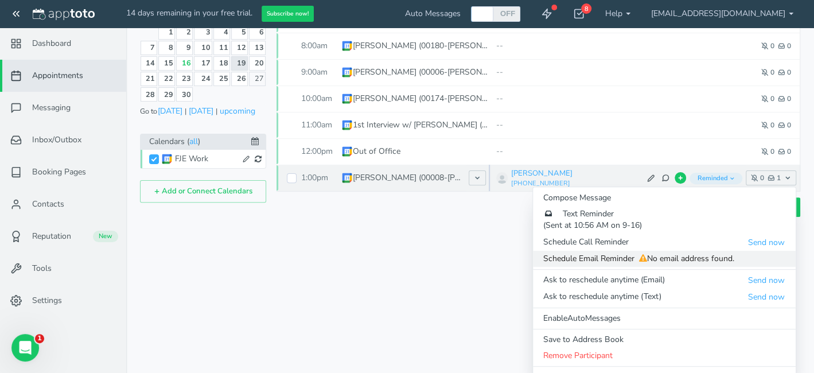
scroll to position [129, 0]
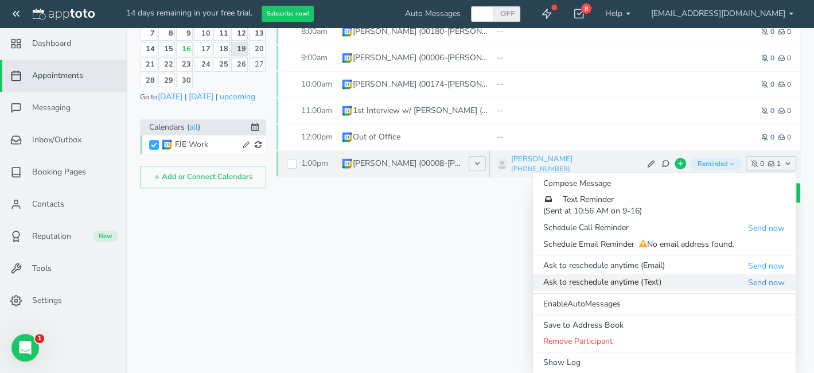
click at [759, 282] on button "Send now" at bounding box center [767, 283] width 38 height 12
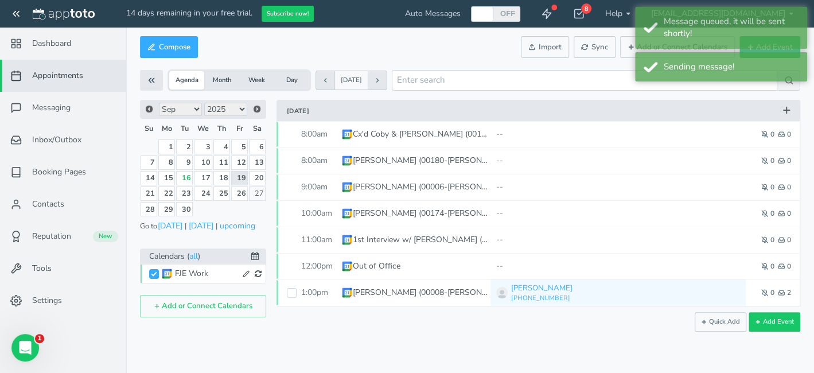
scroll to position [0, 0]
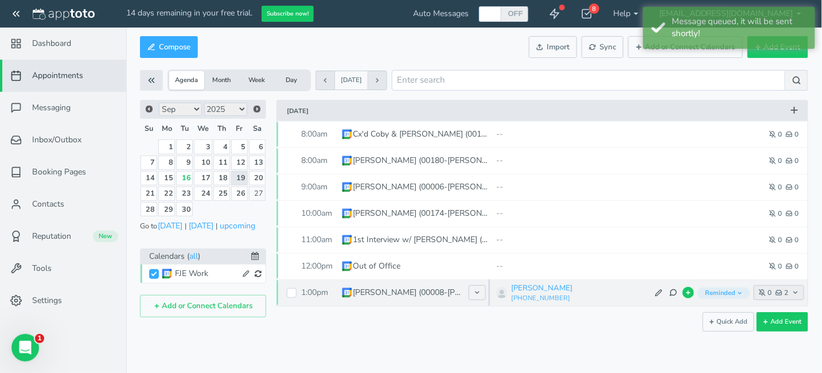
click at [780, 295] on use "button" at bounding box center [779, 292] width 6 height 5
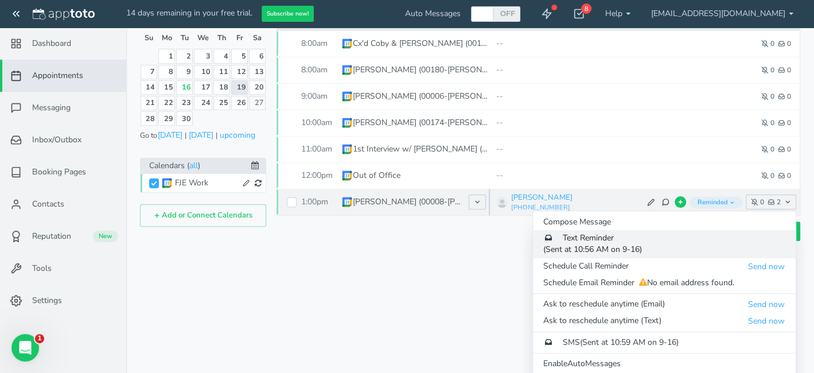
scroll to position [95, 0]
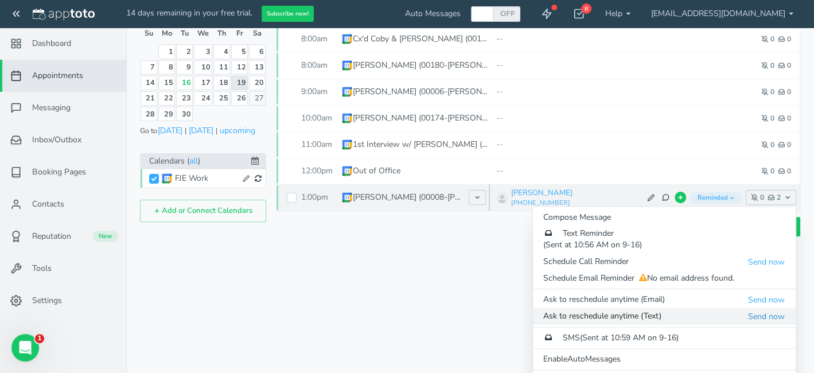
click at [763, 315] on button "Send now" at bounding box center [767, 316] width 38 height 12
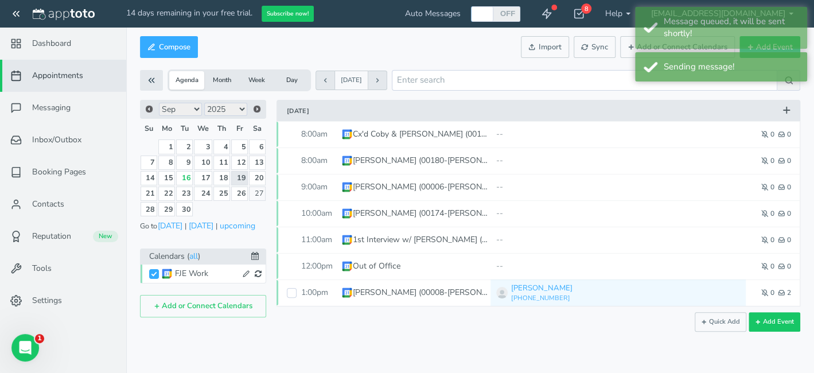
scroll to position [0, 0]
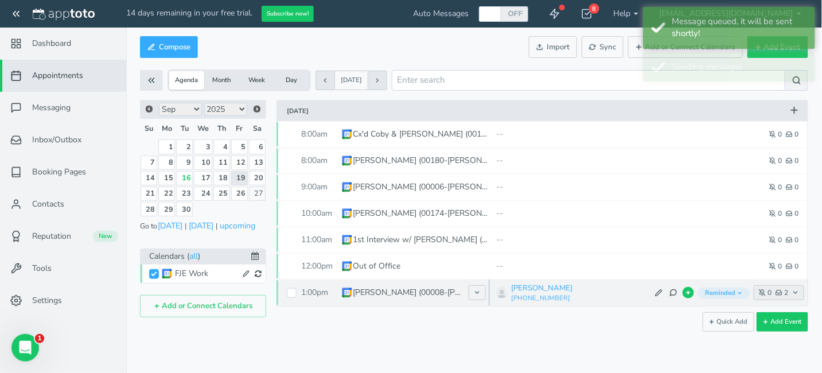
click at [798, 293] on icon "button" at bounding box center [795, 292] width 7 height 7
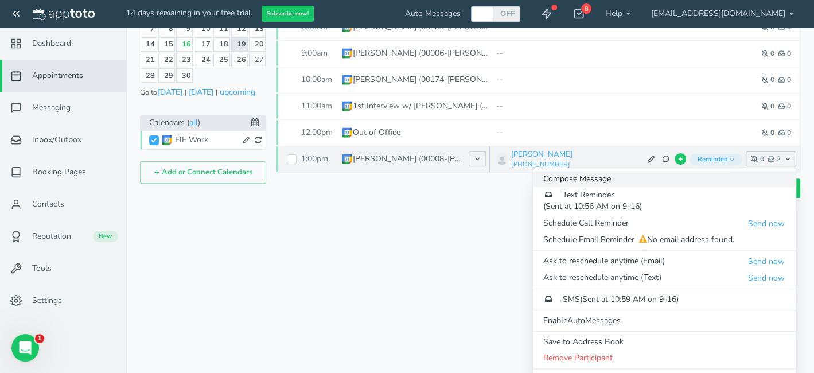
scroll to position [150, 0]
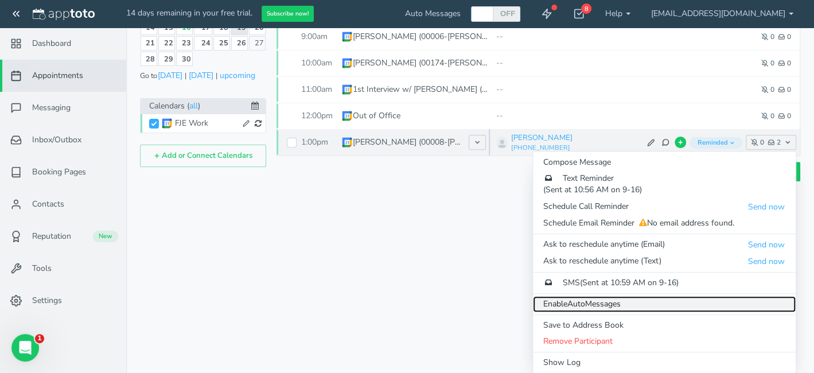
click at [630, 303] on link "Enable Auto Messages" at bounding box center [664, 304] width 263 height 16
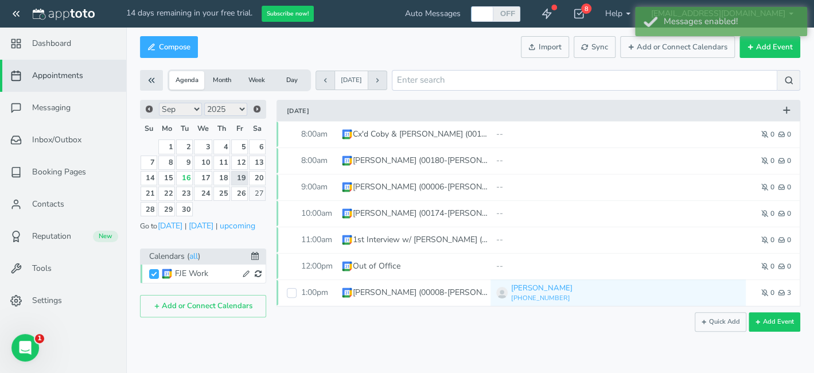
scroll to position [0, 0]
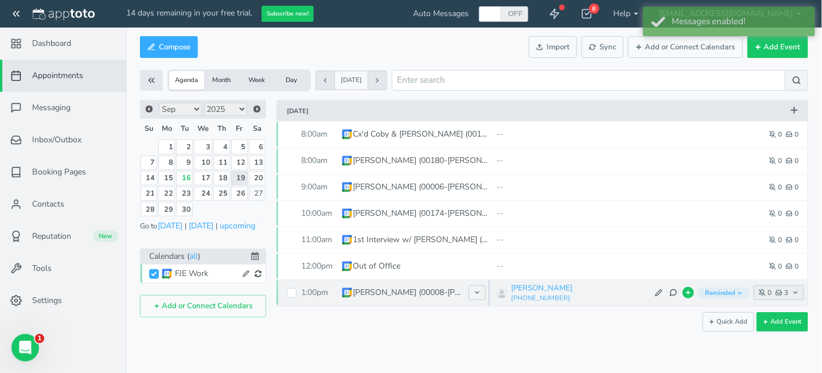
click at [797, 293] on icon "button" at bounding box center [795, 292] width 7 height 7
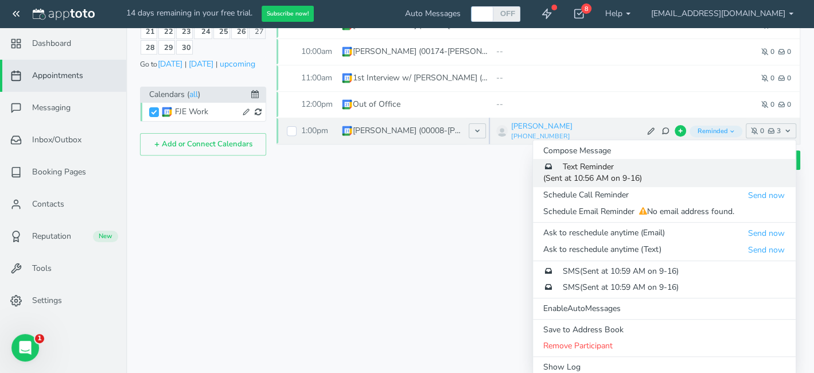
scroll to position [167, 0]
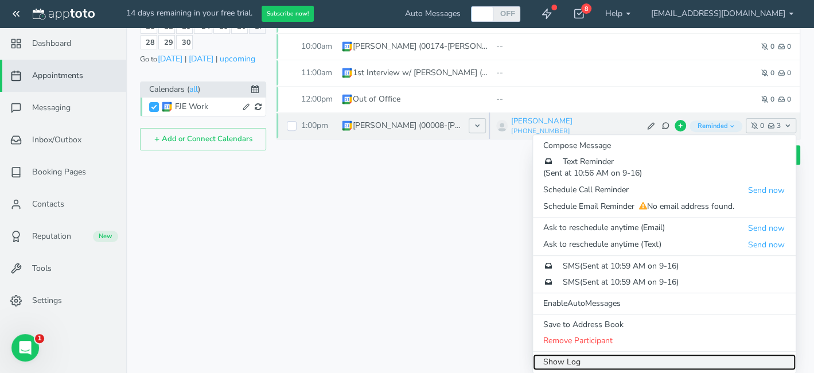
click at [658, 367] on link "Show Log" at bounding box center [664, 362] width 263 height 16
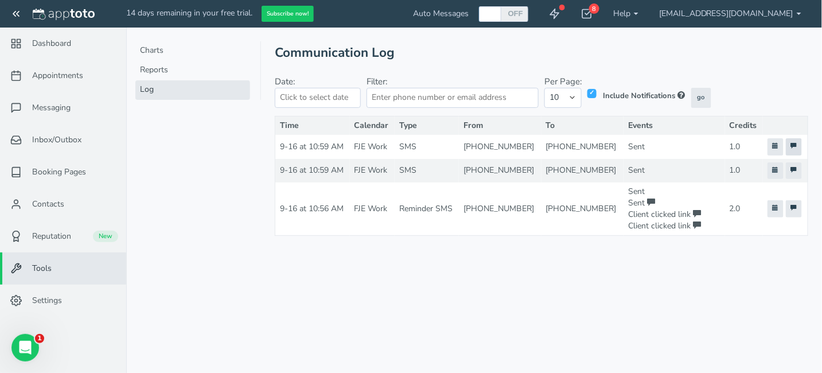
click at [794, 147] on icon at bounding box center [794, 146] width 6 height 6
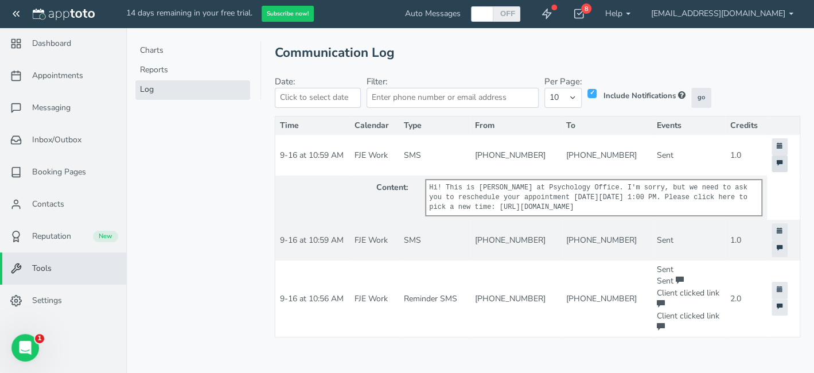
click at [779, 163] on icon at bounding box center [780, 163] width 6 height 6
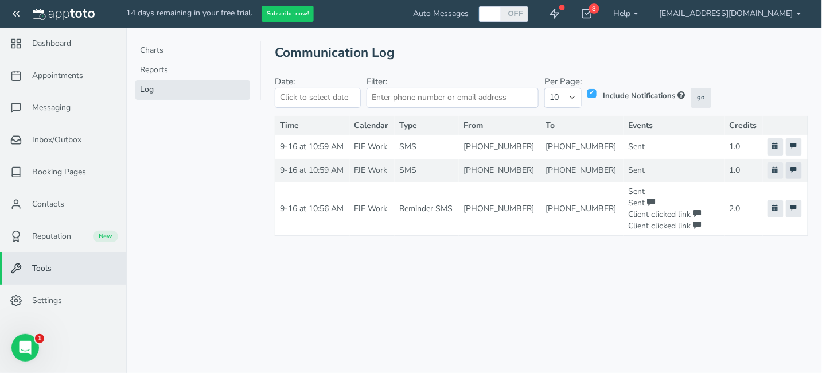
click at [793, 173] on icon at bounding box center [794, 170] width 6 height 6
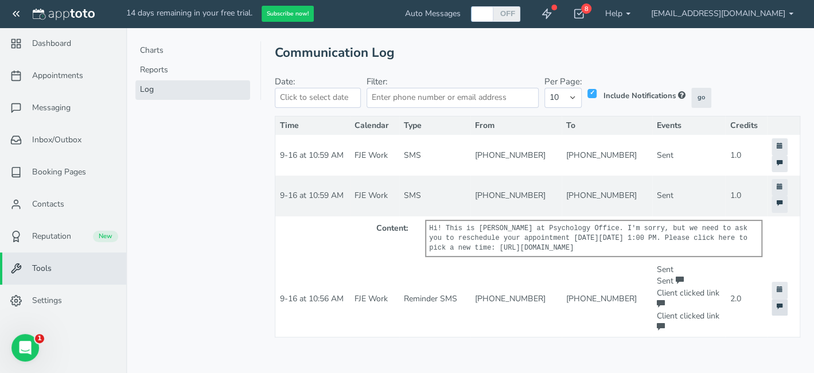
click at [780, 309] on icon at bounding box center [780, 307] width 6 height 6
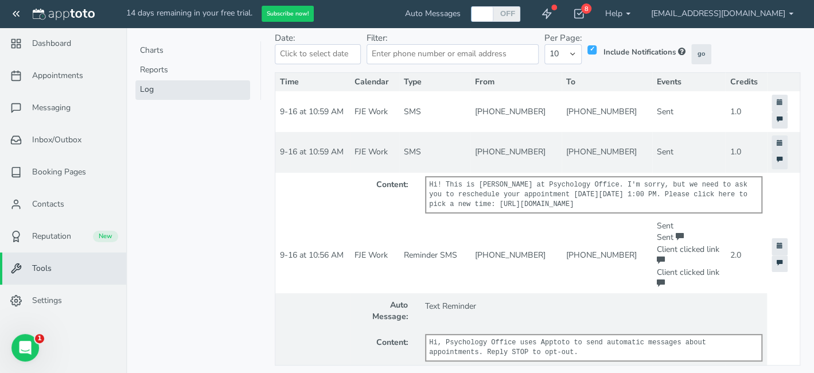
scroll to position [87, 0]
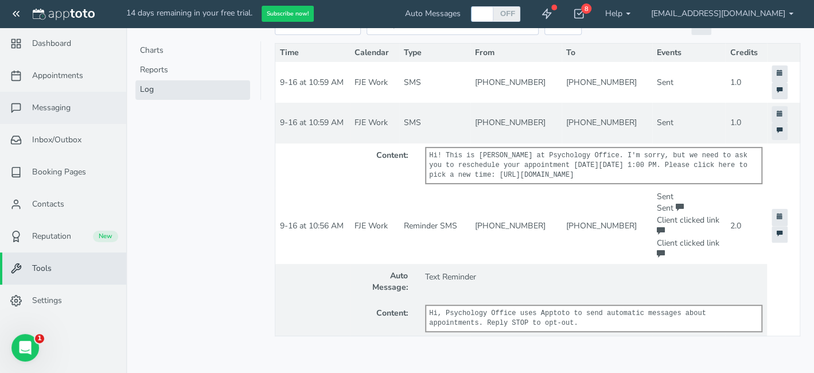
click at [74, 110] on link "Messaging" at bounding box center [63, 108] width 126 height 32
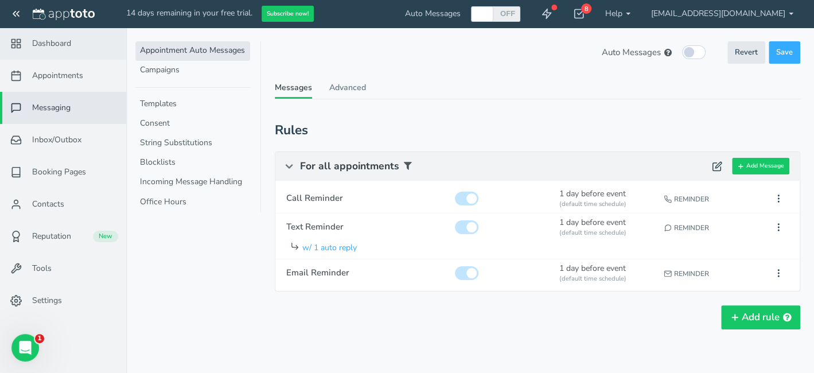
click at [34, 40] on span "Dashboard" at bounding box center [51, 43] width 39 height 11
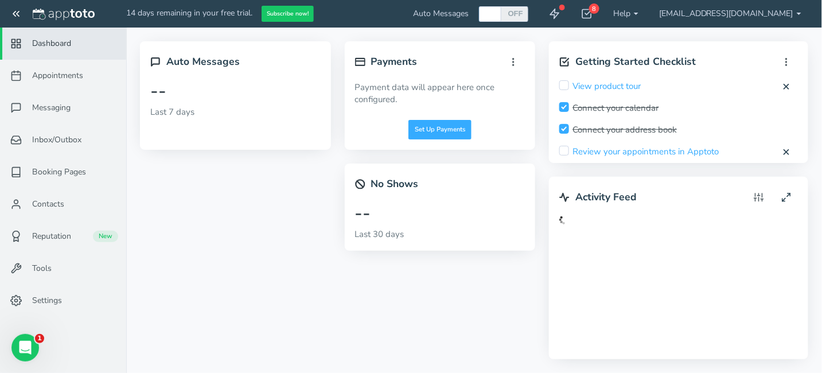
checkbox input "true"
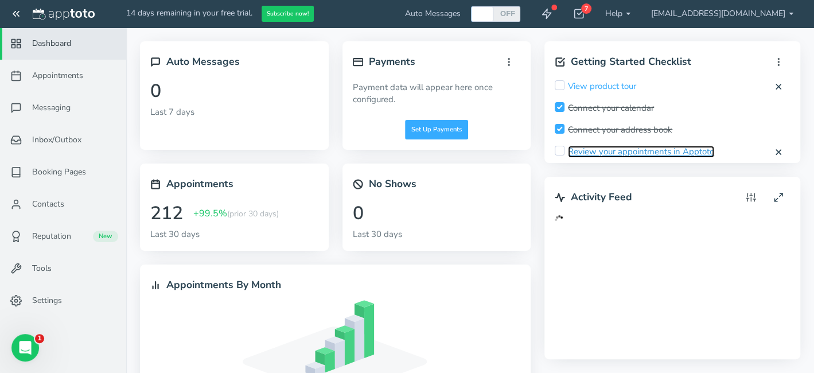
click at [643, 151] on link "Review your appointments in Apptoto" at bounding box center [641, 152] width 146 height 12
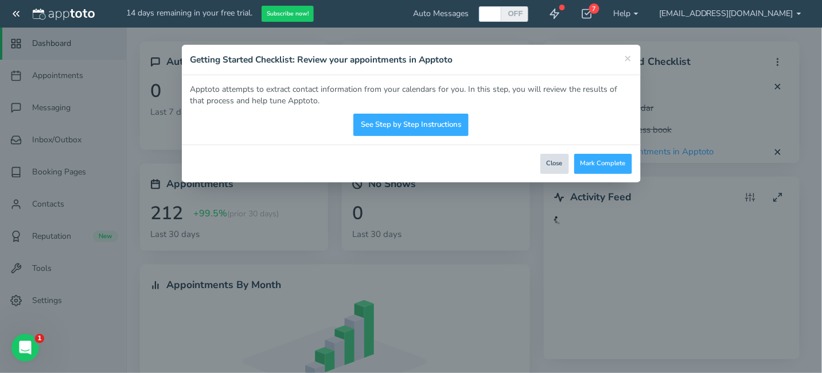
click at [558, 158] on button "Close" at bounding box center [555, 164] width 29 height 20
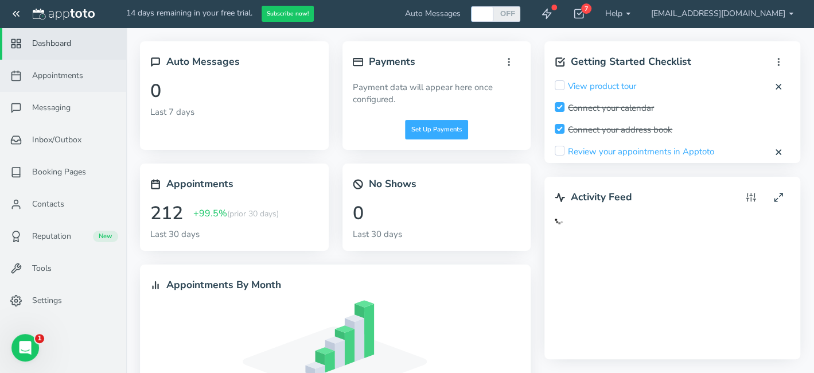
click at [50, 76] on span "Appointments" at bounding box center [57, 75] width 51 height 11
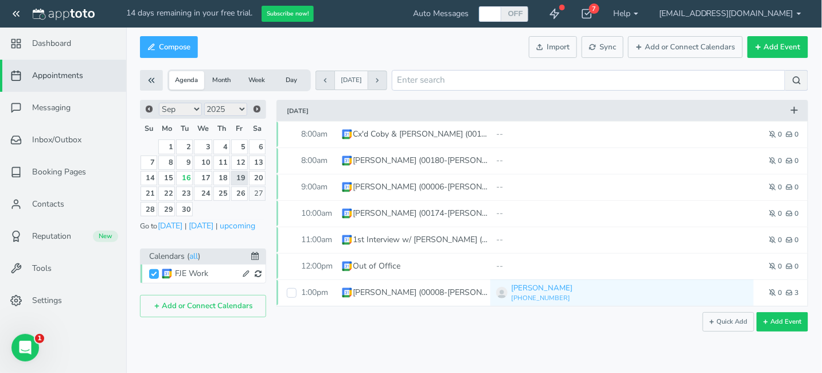
click at [217, 79] on button "Month" at bounding box center [221, 80] width 35 height 18
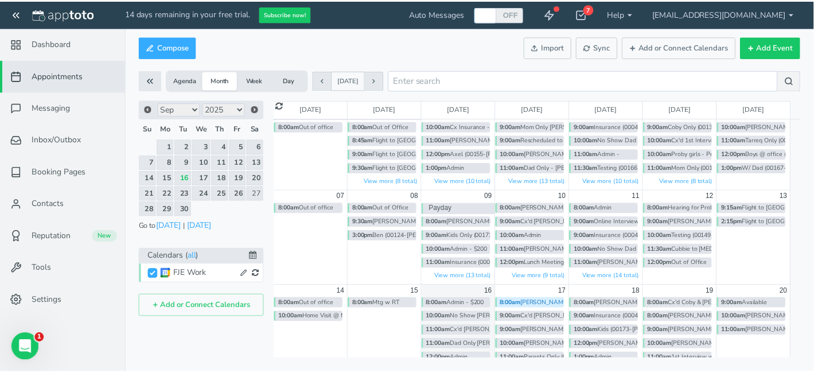
scroll to position [95, 0]
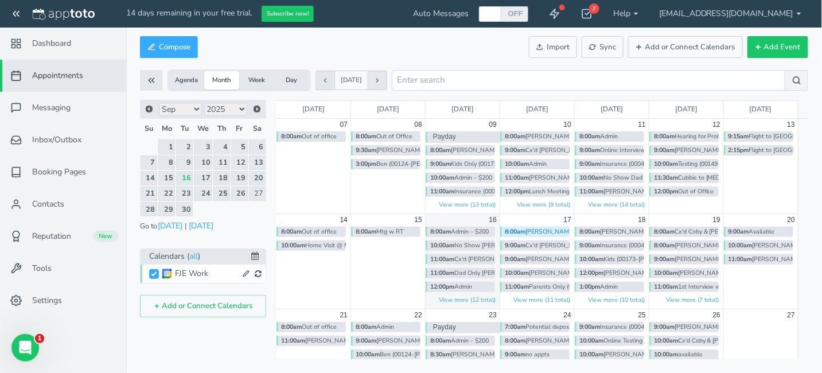
click at [476, 220] on div "16" at bounding box center [463, 220] width 75 height 12
click at [491, 219] on span "16" at bounding box center [492, 220] width 7 height 8
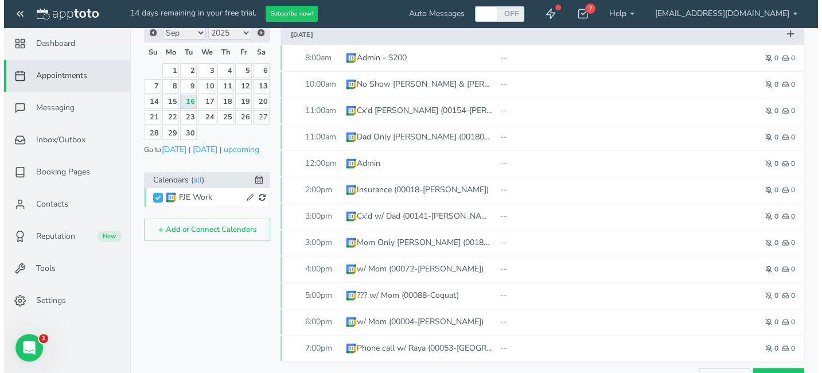
scroll to position [103, 0]
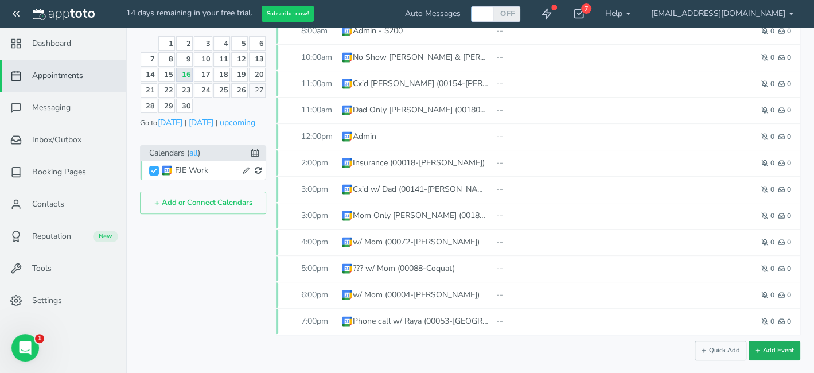
click at [779, 346] on button "Add Event" at bounding box center [775, 351] width 52 height 20
type input "[DATE]"
type input "10:00am"
type input "[DATE]"
type input "11:00am"
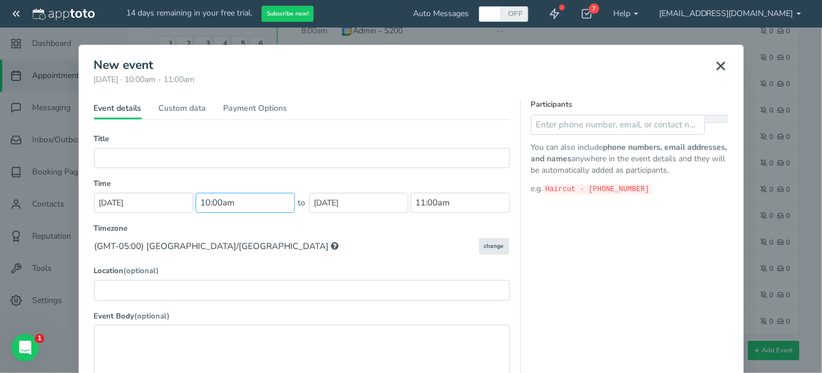
click at [239, 202] on input "10:00am" at bounding box center [245, 203] width 99 height 20
click at [212, 293] on li "12:00 pm" at bounding box center [217, 291] width 50 height 9
type input "12:00 pm"
type input "1:00pm"
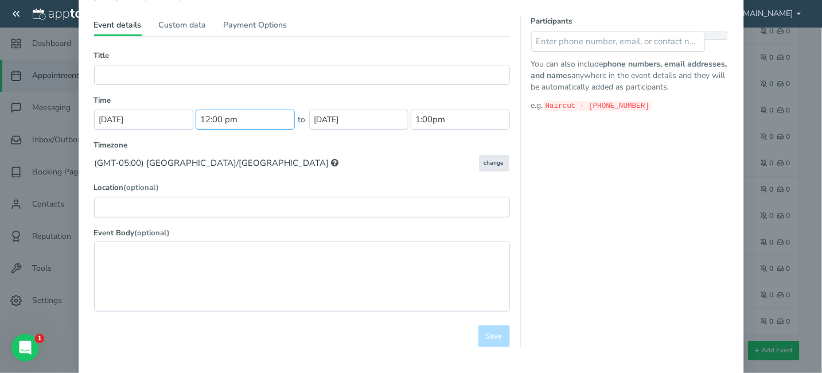
scroll to position [76, 0]
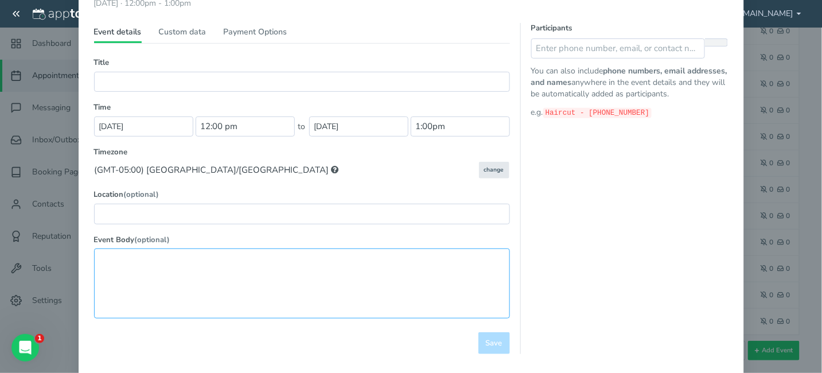
click at [212, 291] on textarea at bounding box center [302, 282] width 416 height 69
type textarea "this is a test"
click at [175, 32] on link "Custom data" at bounding box center [183, 34] width 48 height 17
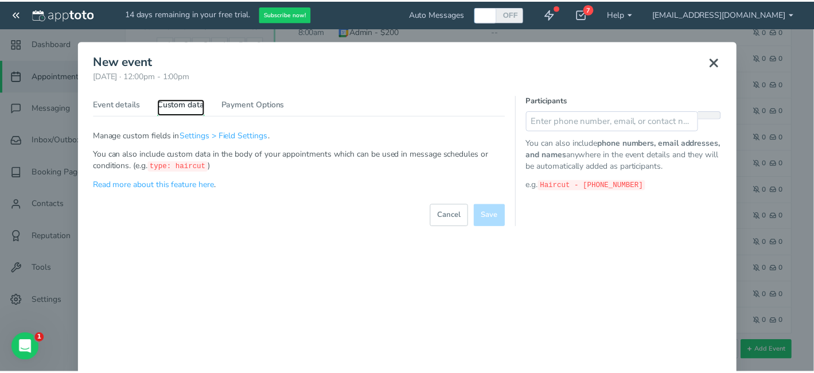
scroll to position [0, 0]
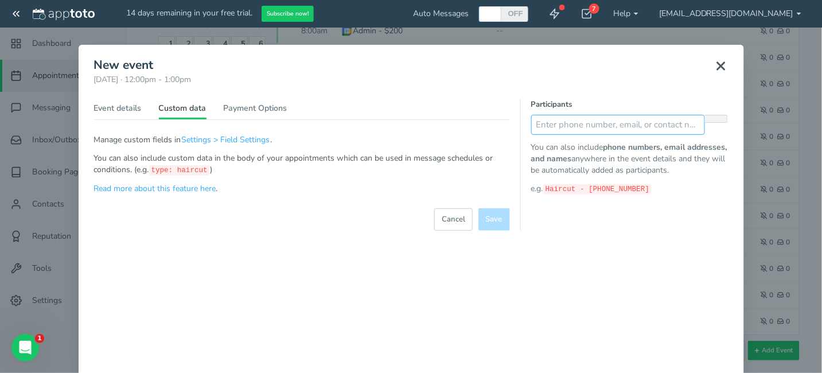
click at [605, 128] on input "text" at bounding box center [618, 125] width 174 height 20
type input "2102413780"
click at [717, 123] on button at bounding box center [716, 125] width 23 height 20
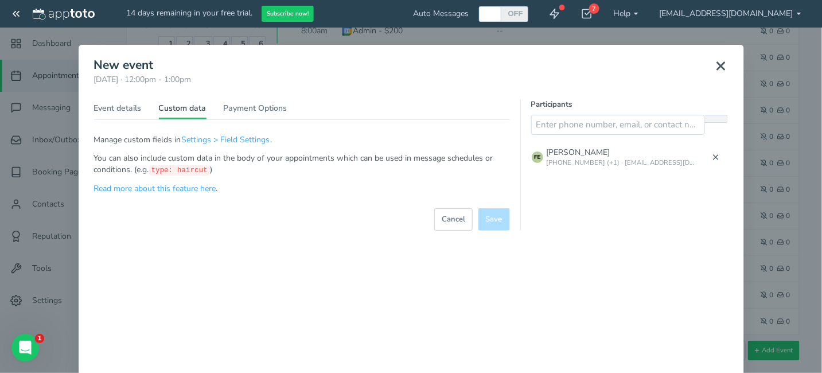
click at [714, 65] on icon at bounding box center [721, 66] width 14 height 14
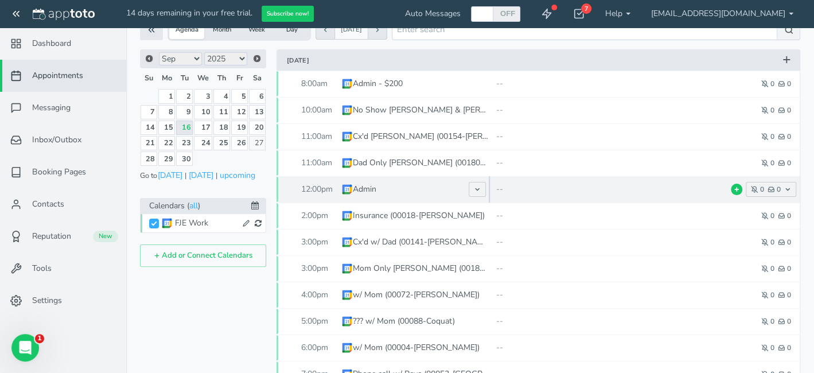
scroll to position [76, 0]
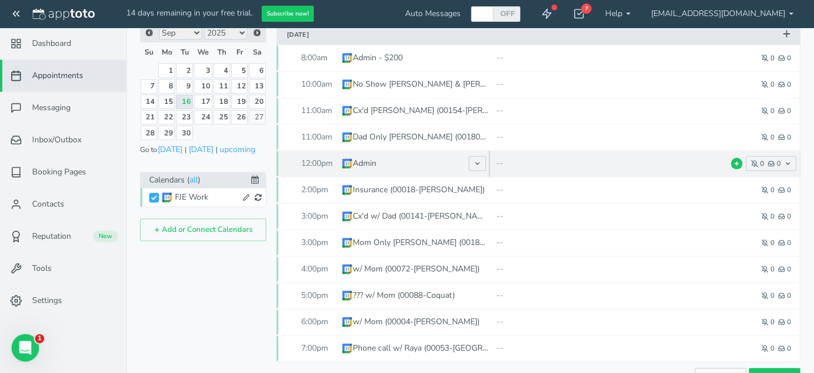
click at [359, 169] on span "Admin" at bounding box center [415, 163] width 149 height 26
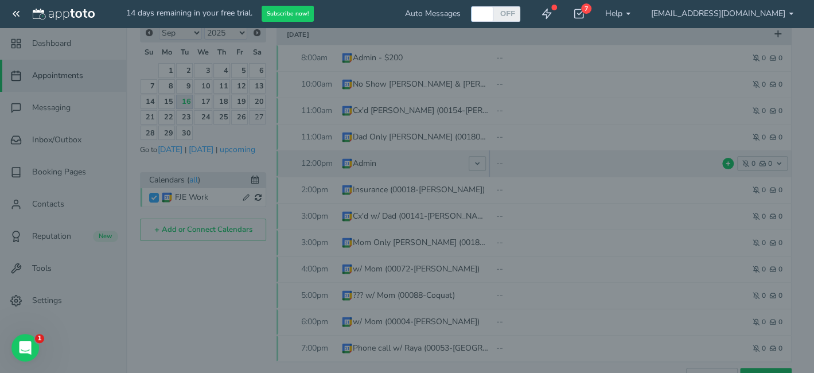
type input "Admin"
select select "string:America/Chicago"
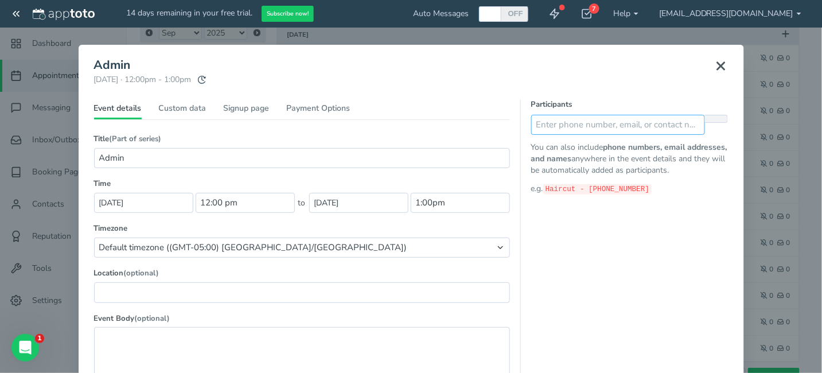
click at [638, 131] on input "text" at bounding box center [618, 125] width 174 height 20
type input "2102413780"
click at [717, 125] on button at bounding box center [716, 125] width 23 height 20
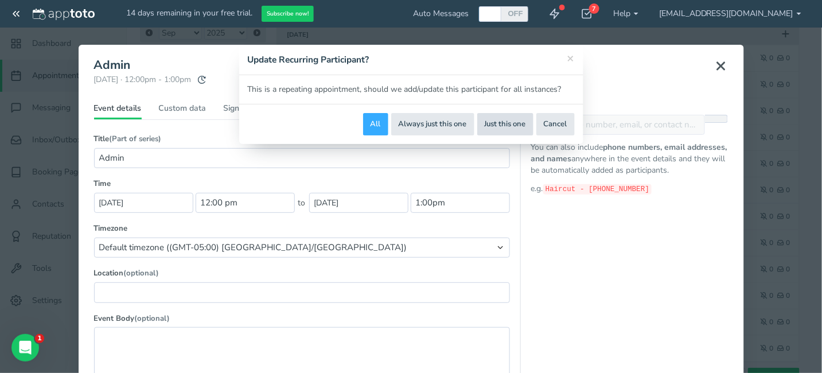
click at [515, 120] on button "Just this one" at bounding box center [505, 124] width 56 height 22
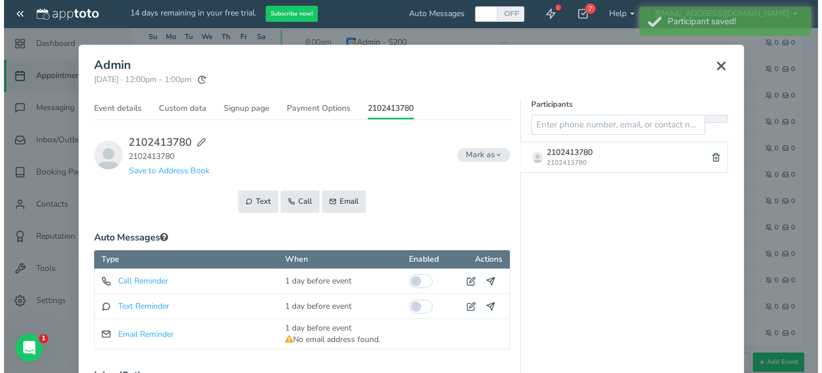
scroll to position [103, 0]
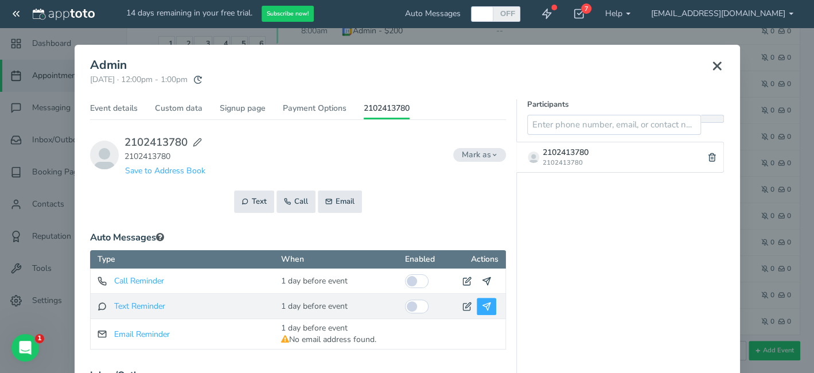
click at [487, 306] on icon at bounding box center [486, 306] width 9 height 9
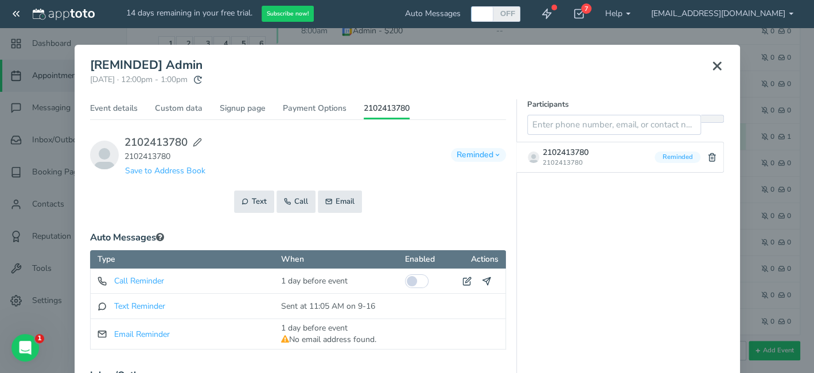
click at [718, 65] on icon at bounding box center [717, 66] width 14 height 14
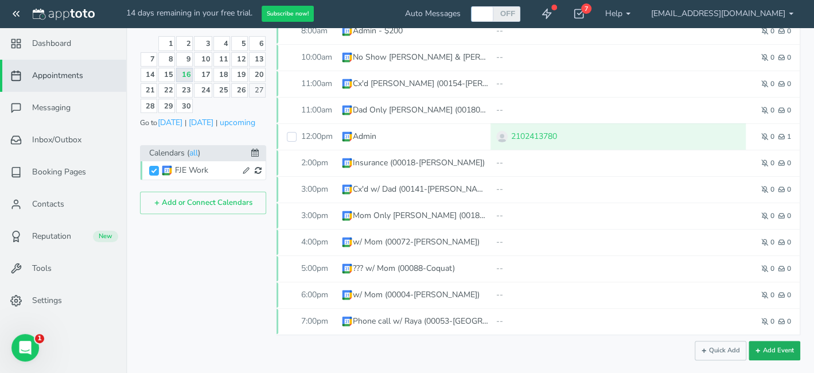
click at [785, 351] on button "Add Event" at bounding box center [775, 351] width 52 height 20
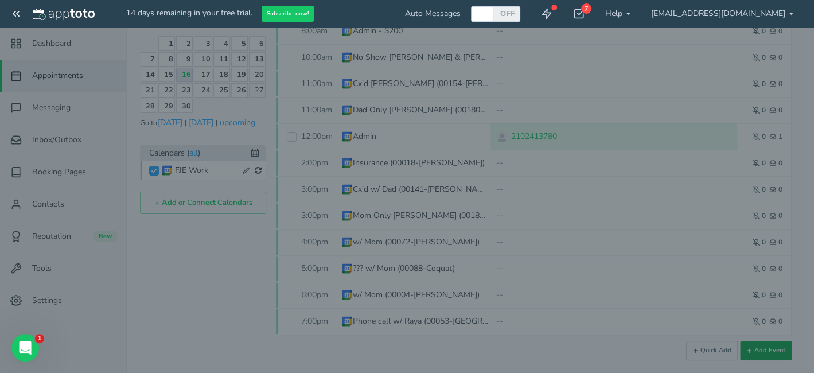
type input "10:00am"
type input "11:00am"
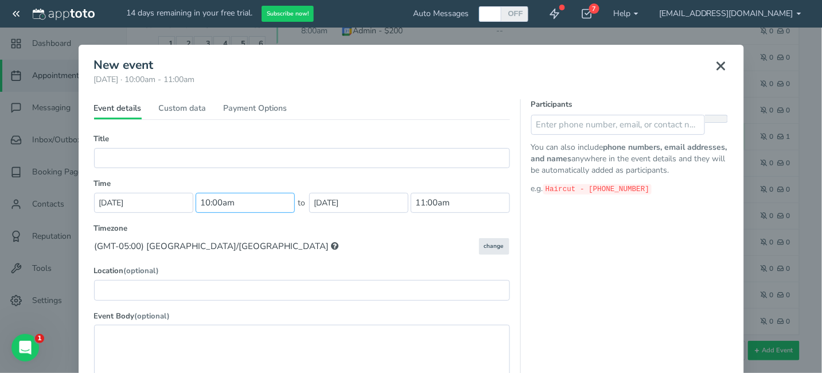
click at [209, 203] on input "10:00am" at bounding box center [245, 203] width 99 height 20
click at [224, 289] on li "01:00 pm" at bounding box center [217, 290] width 50 height 9
type input "01:00 pm"
type input "2:00pm"
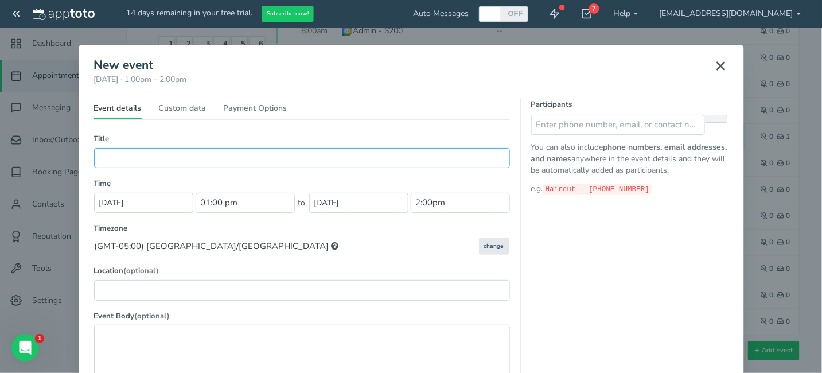
click at [190, 153] on input "text" at bounding box center [302, 158] width 416 height 20
type input "Test"
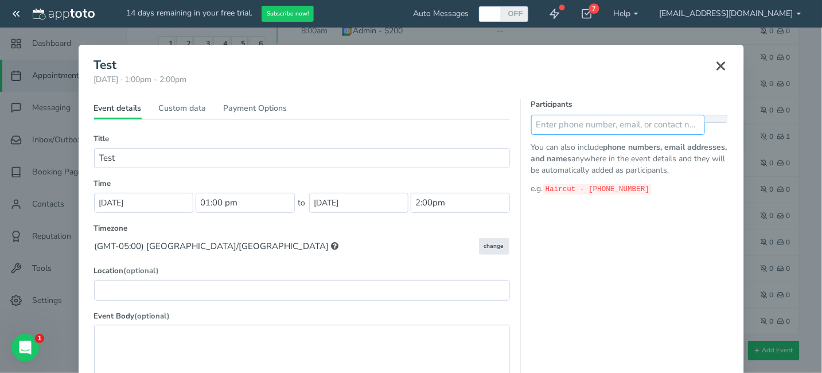
click at [567, 126] on input "text" at bounding box center [618, 125] width 174 height 20
type input "2104458329"
click at [709, 129] on button at bounding box center [716, 125] width 23 height 20
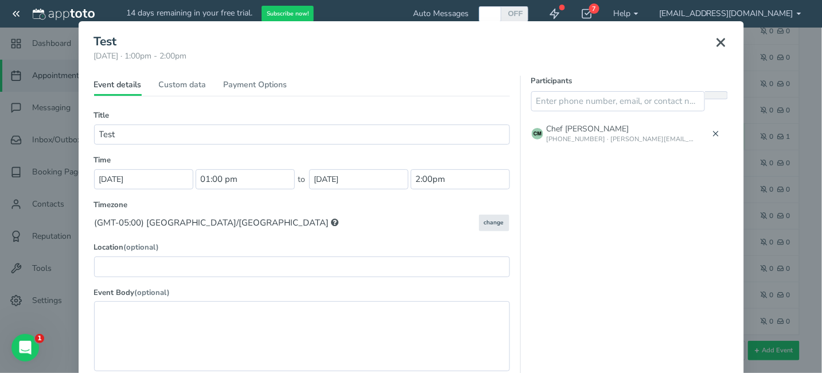
scroll to position [130, 0]
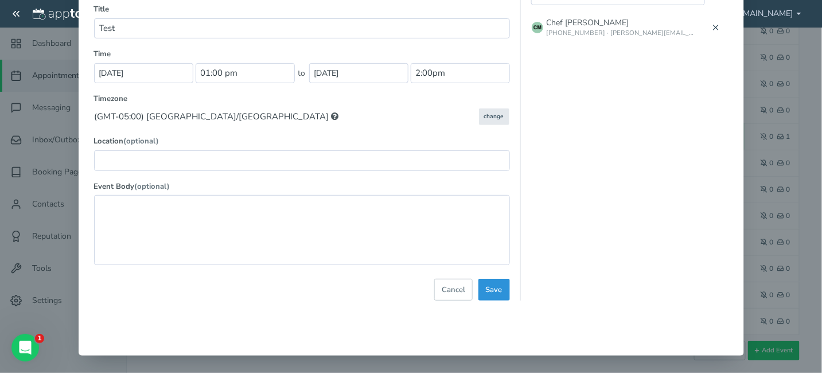
click at [492, 293] on button "Save" at bounding box center [495, 290] width 32 height 22
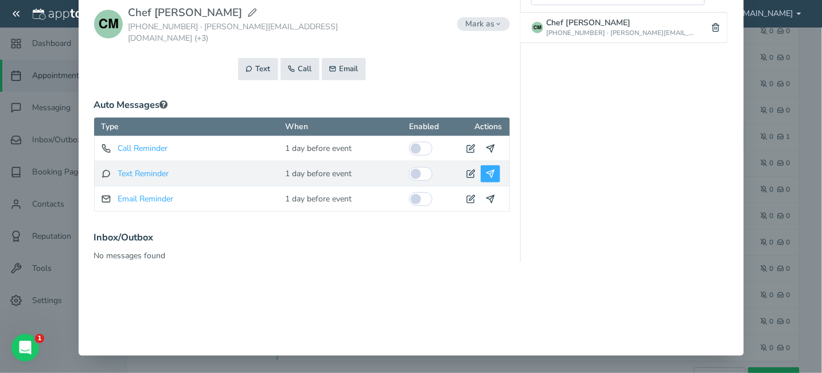
click at [487, 169] on icon at bounding box center [490, 173] width 9 height 9
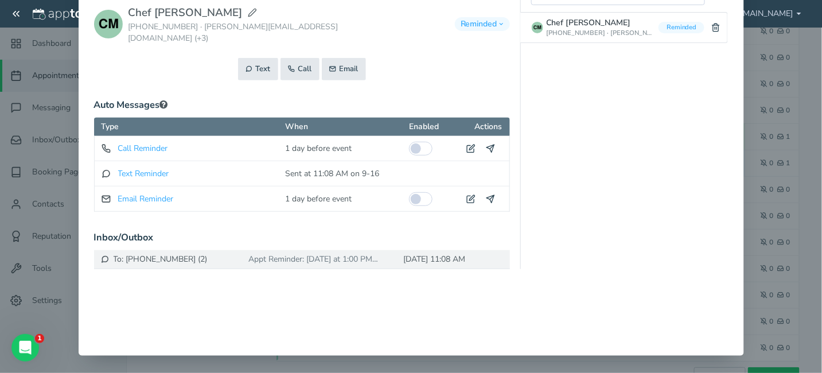
click at [68, 44] on div "× [REMINDED] Test Tuesday, September 16th · 1:00pm - 2:00pm Public reschedule l…" at bounding box center [411, 186] width 822 height 373
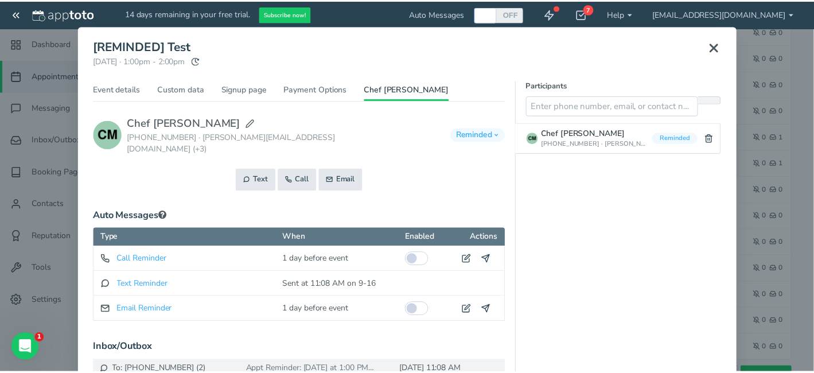
scroll to position [0, 0]
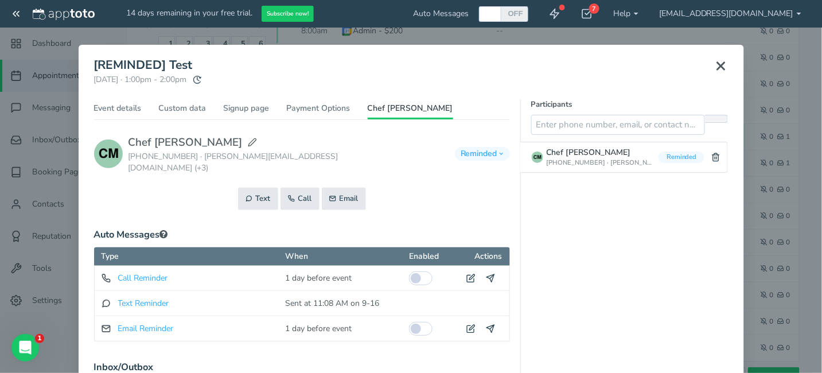
click at [716, 65] on icon at bounding box center [721, 66] width 14 height 14
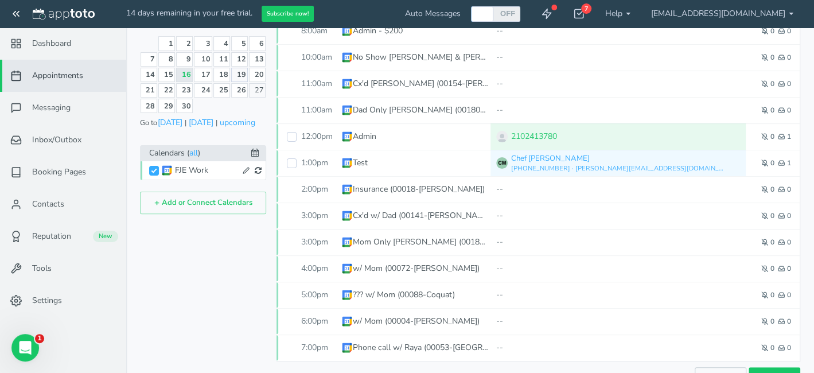
click at [242, 73] on link "19" at bounding box center [239, 75] width 17 height 14
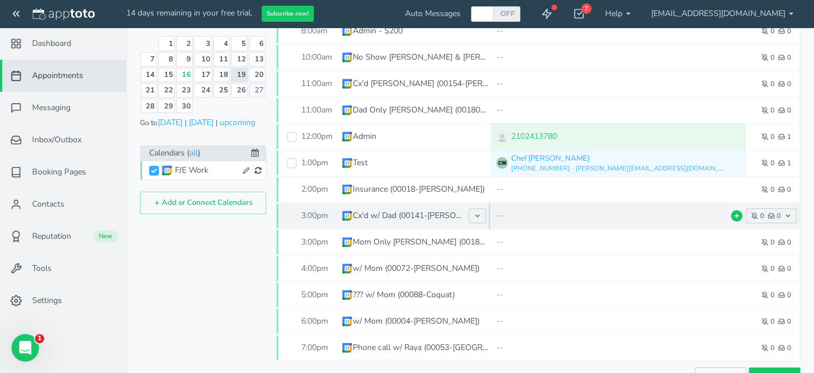
scroll to position [85, 0]
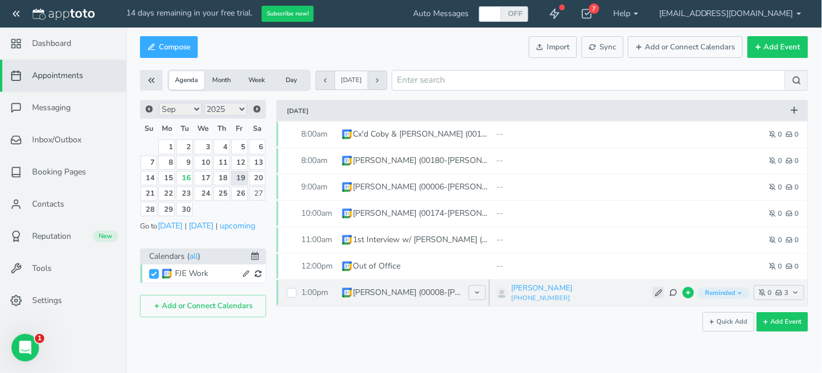
click at [659, 293] on use at bounding box center [659, 293] width 6 height 6
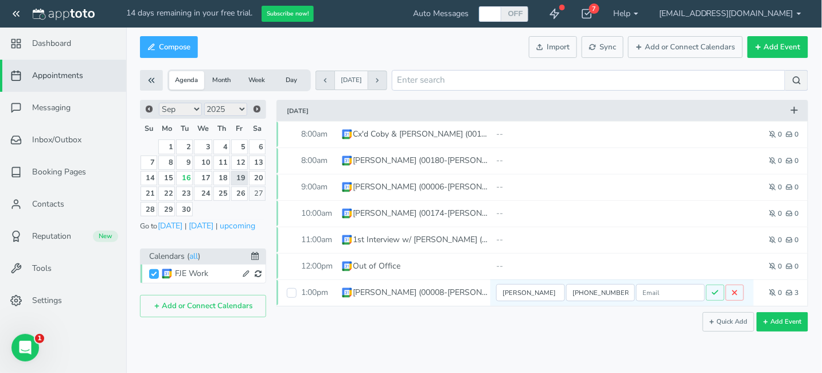
click at [611, 291] on input "(210) 445-8829" at bounding box center [600, 292] width 69 height 17
type input "(210) 445-8329"
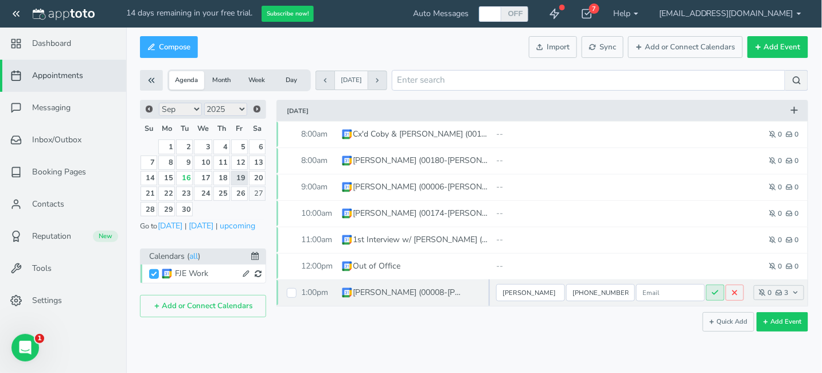
click at [710, 292] on button at bounding box center [715, 293] width 18 height 16
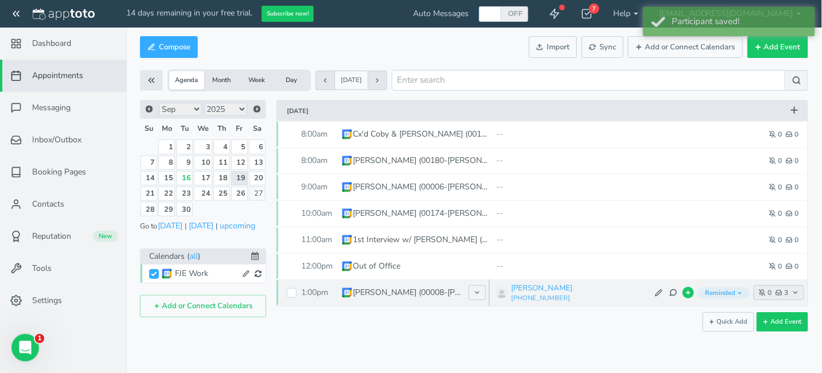
click at [798, 291] on icon "button" at bounding box center [795, 292] width 7 height 7
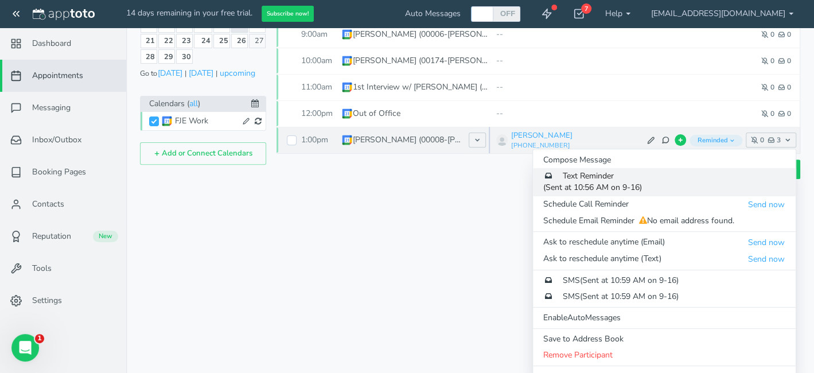
scroll to position [167, 0]
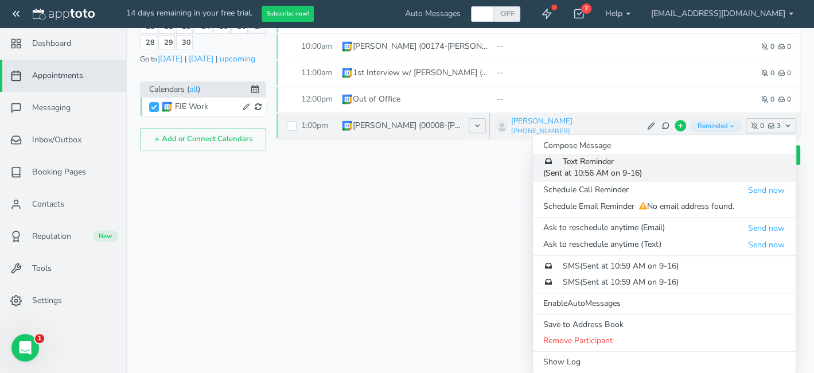
click at [590, 165] on span "Text Reminder" at bounding box center [588, 161] width 51 height 11
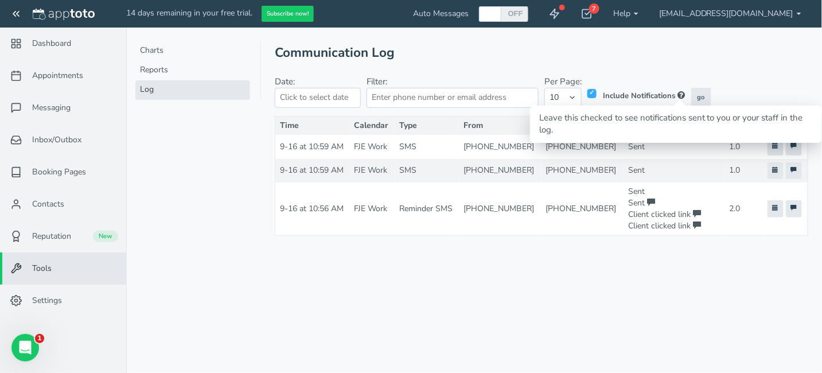
click at [678, 94] on span at bounding box center [681, 95] width 7 height 9
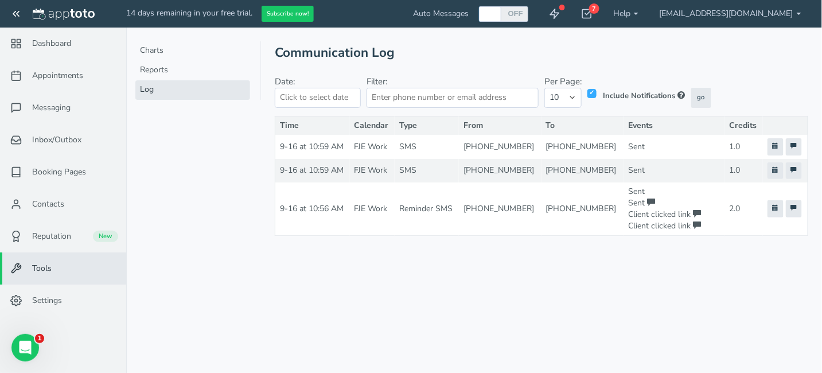
click at [641, 62] on header "Communication Log" at bounding box center [542, 52] width 534 height 23
click at [442, 215] on div "Reminder SMS" at bounding box center [426, 208] width 55 height 11
click at [797, 217] on link at bounding box center [794, 208] width 16 height 17
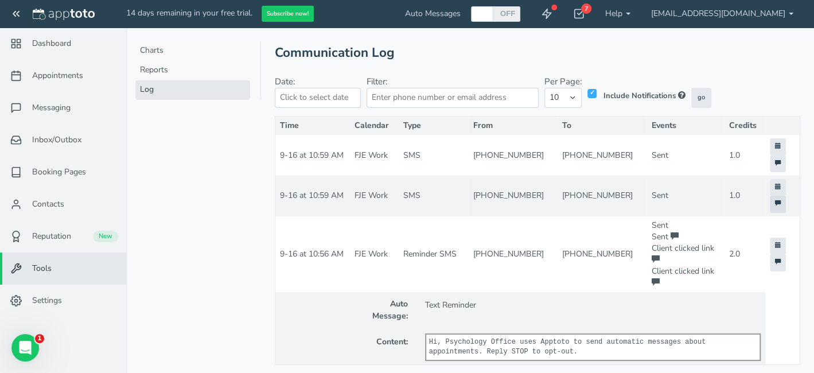
click at [778, 200] on icon at bounding box center [778, 203] width 6 height 6
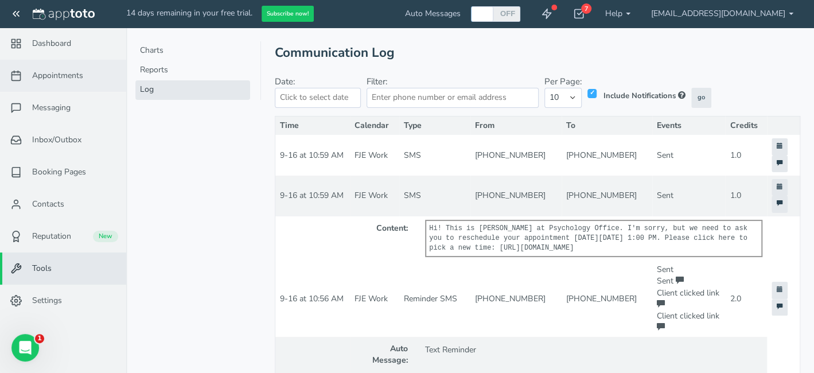
click at [48, 72] on span "Appointments" at bounding box center [57, 75] width 51 height 11
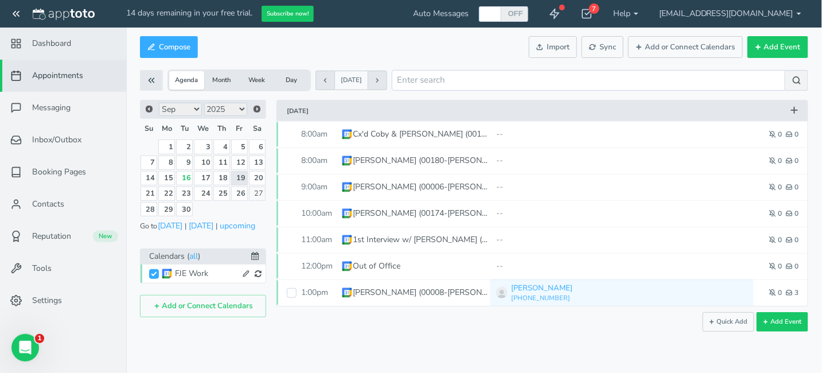
click at [49, 43] on span "Dashboard" at bounding box center [51, 43] width 39 height 11
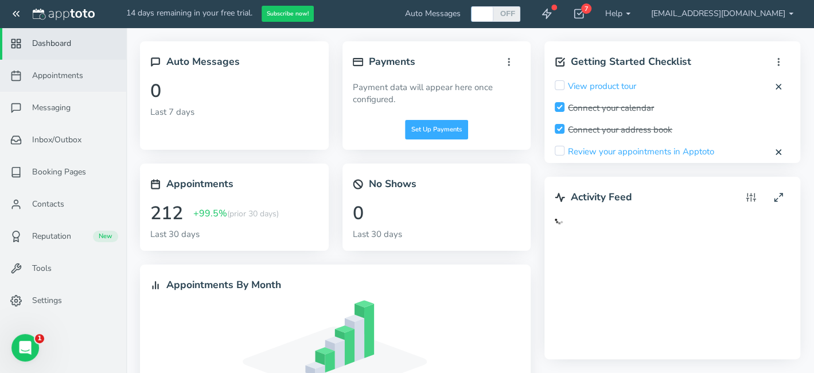
click at [54, 71] on span "Appointments" at bounding box center [57, 75] width 51 height 11
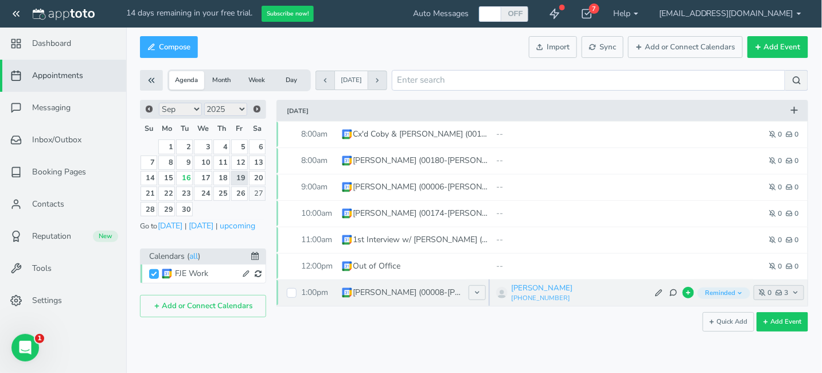
click at [797, 293] on icon "button" at bounding box center [795, 292] width 7 height 7
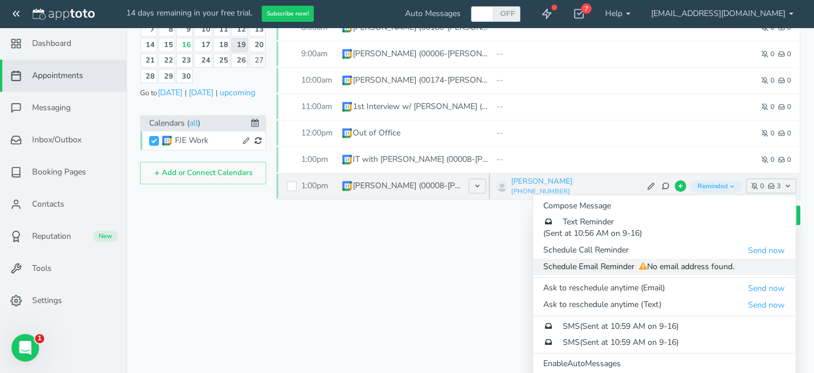
scroll to position [134, 0]
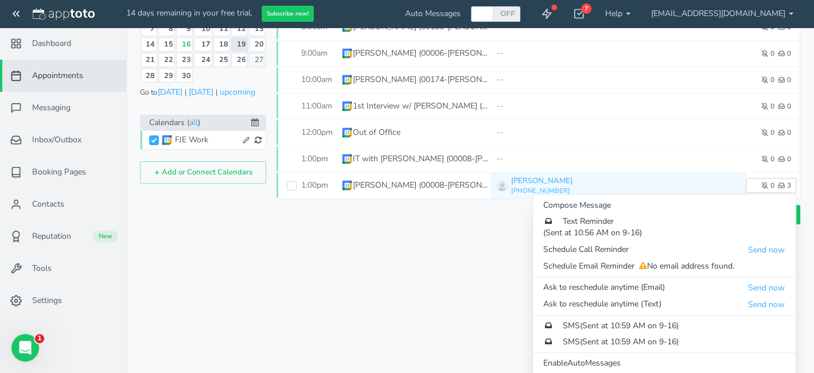
click at [412, 239] on html "14 days remaining in your free trial. Subscribe now! Auto Messages OFF ON 7 Get…" at bounding box center [407, 52] width 814 height 373
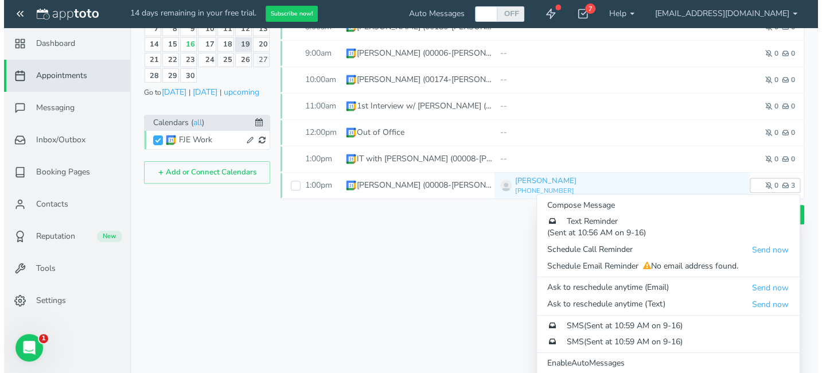
scroll to position [0, 0]
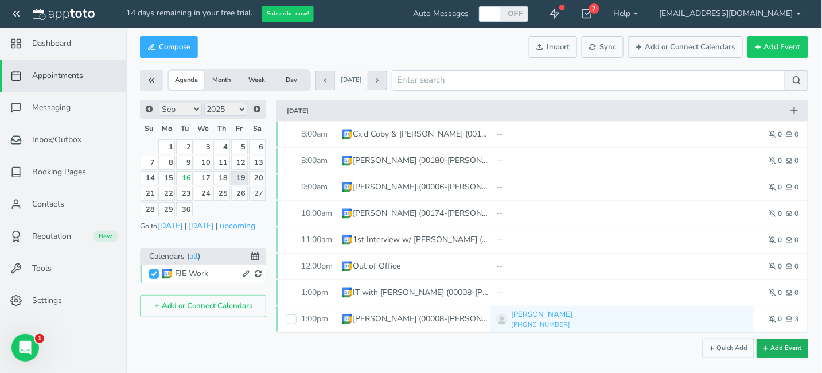
click at [784, 349] on button "Add Event" at bounding box center [783, 349] width 52 height 20
type input "[DATE]"
type input "10:00am"
type input "[DATE]"
type input "11:00am"
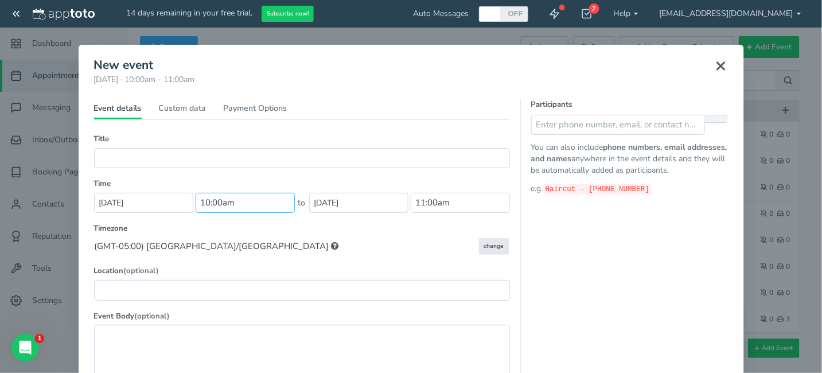
click at [253, 207] on input "10:00am" at bounding box center [245, 203] width 99 height 20
click at [216, 241] on li "01:15 pm" at bounding box center [217, 242] width 50 height 9
type input "01:15 pm"
type input "2:15pm"
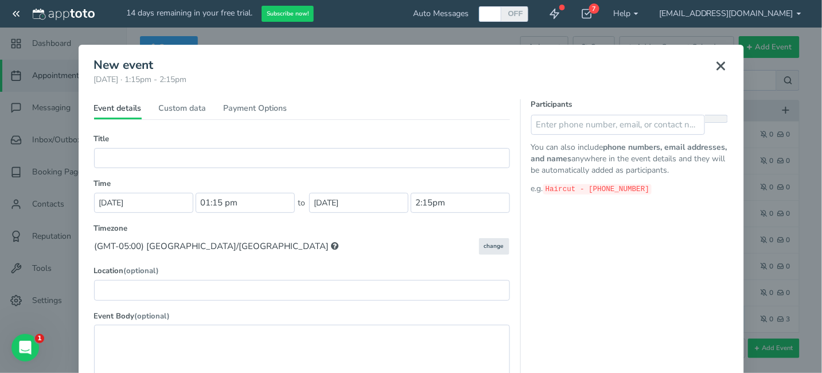
click at [415, 231] on label "Timezone" at bounding box center [302, 228] width 416 height 11
click at [599, 126] on input "text" at bounding box center [618, 125] width 174 height 20
type input "2104458329"
click at [714, 121] on icon at bounding box center [717, 124] width 8 height 8
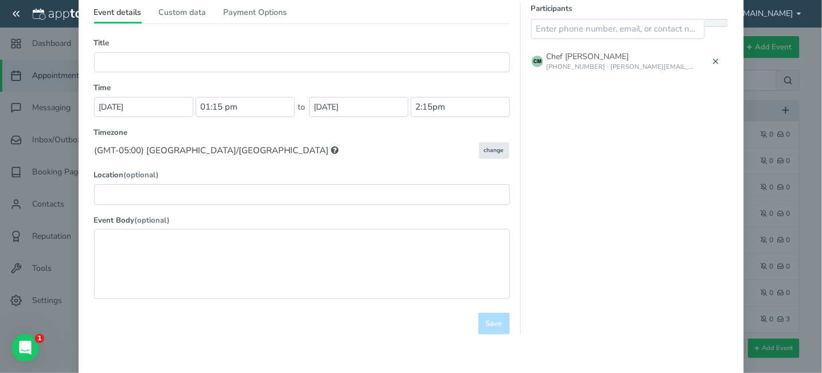
scroll to position [130, 0]
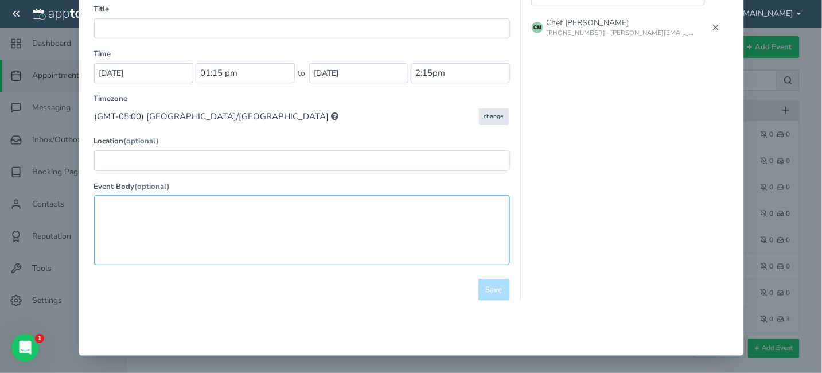
click at [226, 211] on textarea at bounding box center [302, 229] width 416 height 69
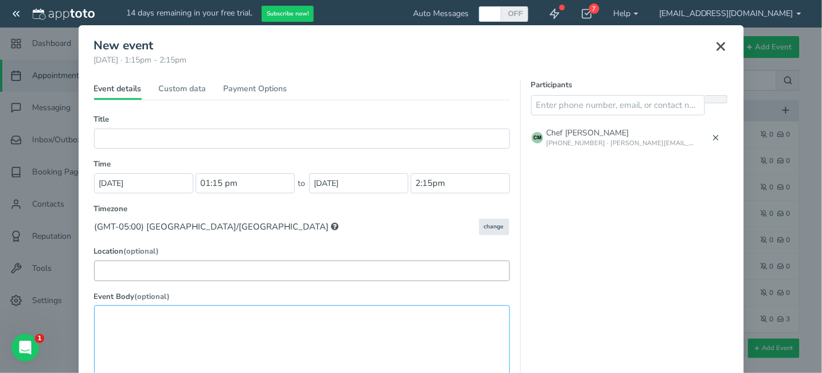
scroll to position [0, 0]
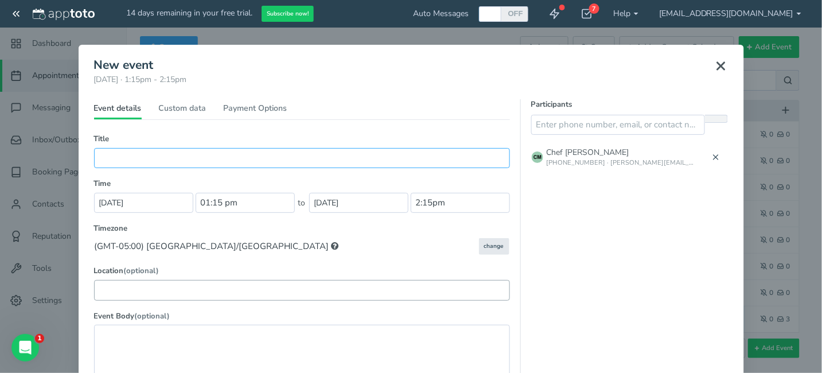
click at [201, 159] on input "text" at bounding box center [302, 158] width 416 height 20
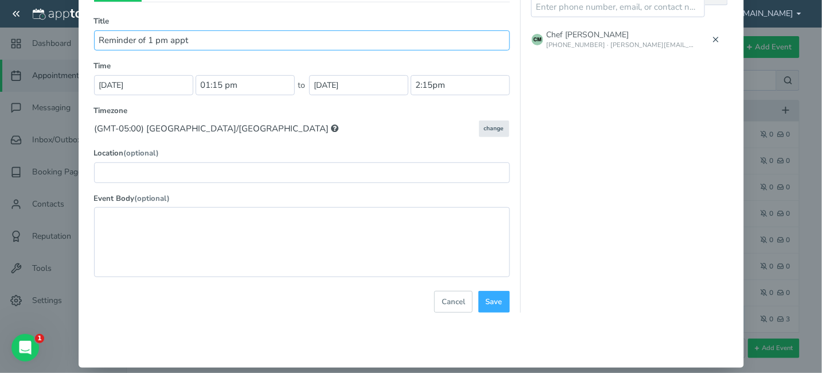
scroll to position [130, 0]
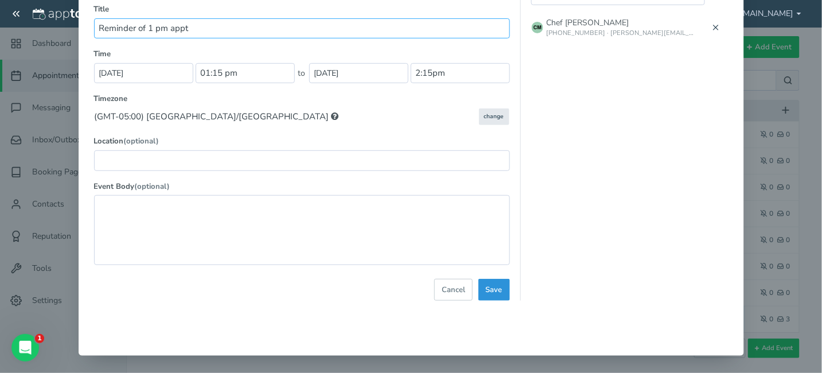
type input "Reminder of 1 pm appt"
click at [496, 288] on span "Save" at bounding box center [494, 290] width 17 height 11
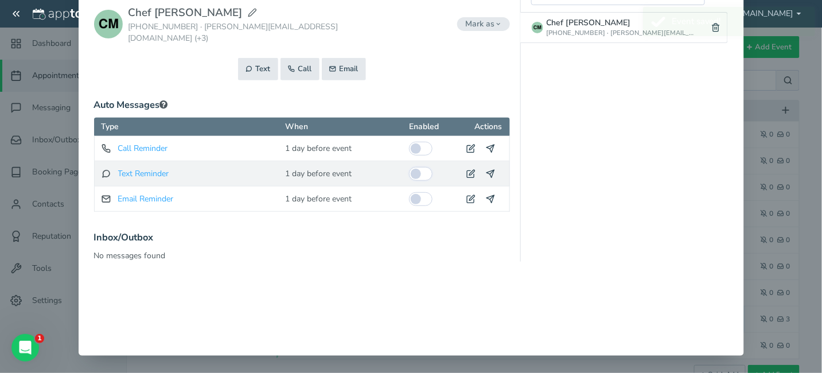
click at [414, 167] on input "checkbox" at bounding box center [421, 174] width 24 height 14
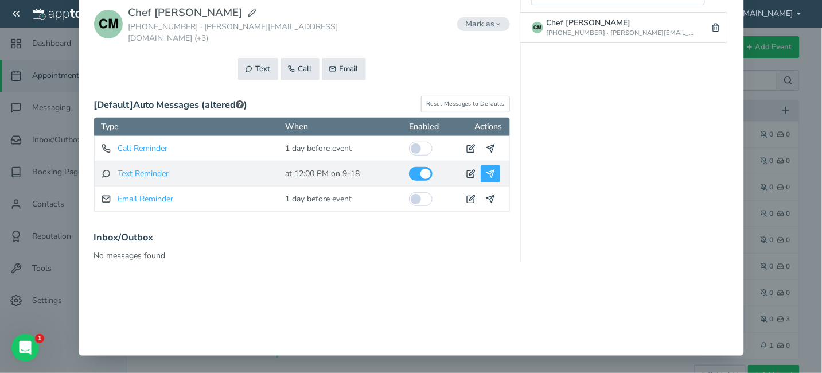
click at [489, 169] on icon at bounding box center [490, 173] width 9 height 9
